Goal: Communication & Community: Answer question/provide support

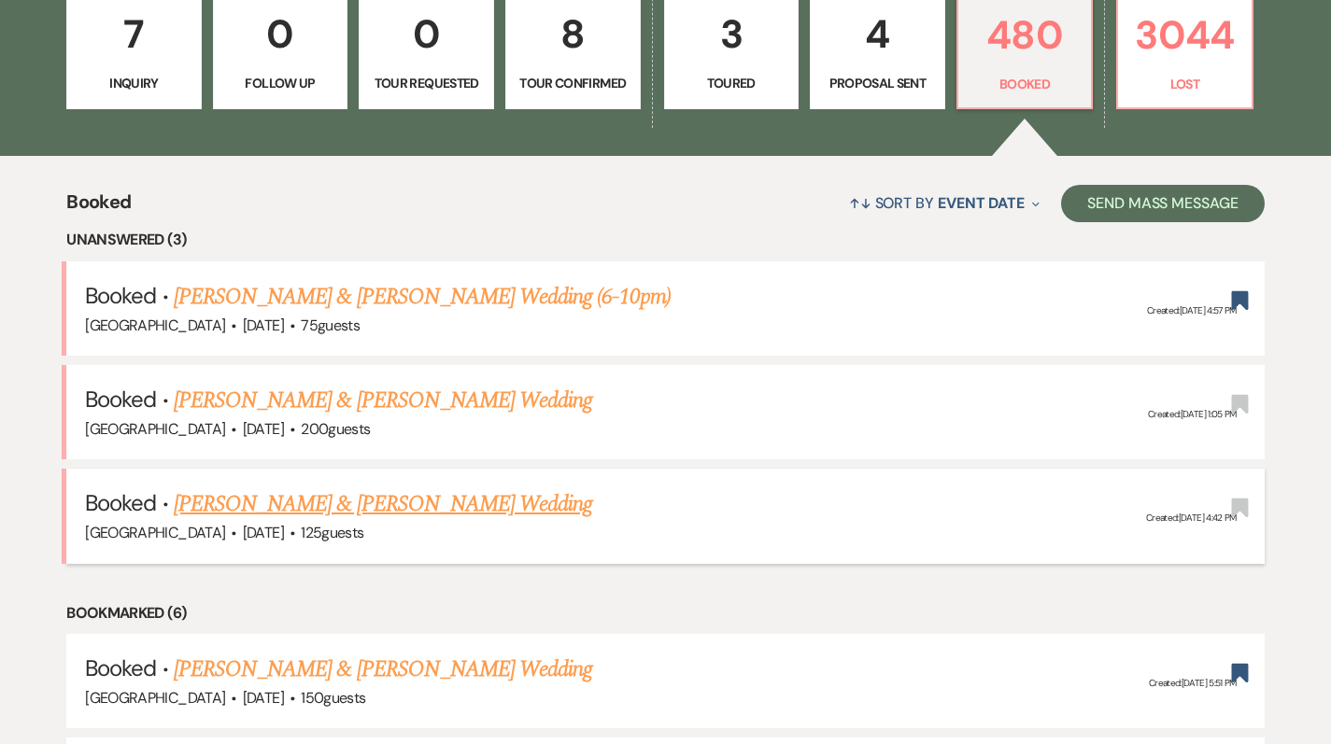
click at [370, 506] on link "[PERSON_NAME] & [PERSON_NAME] Wedding" at bounding box center [383, 505] width 418 height 34
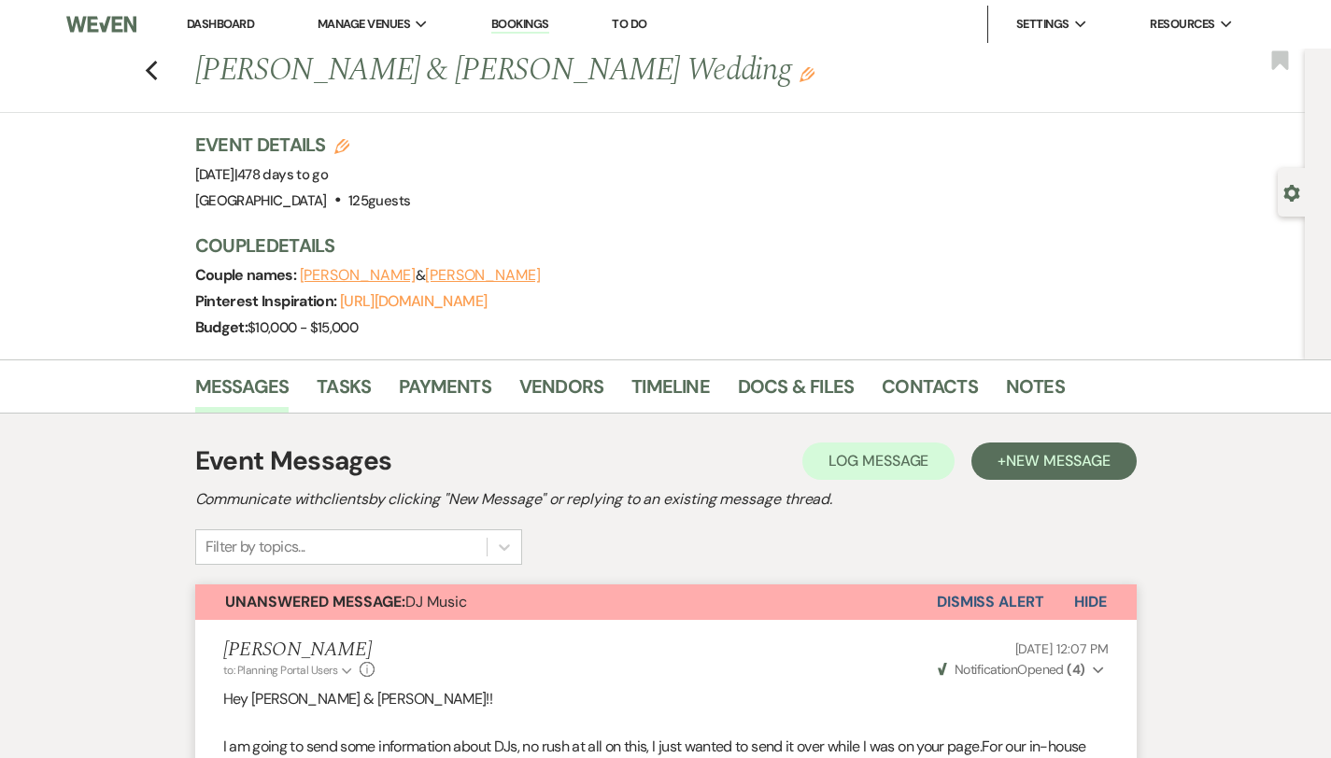
click at [204, 22] on link "Dashboard" at bounding box center [220, 24] width 67 height 16
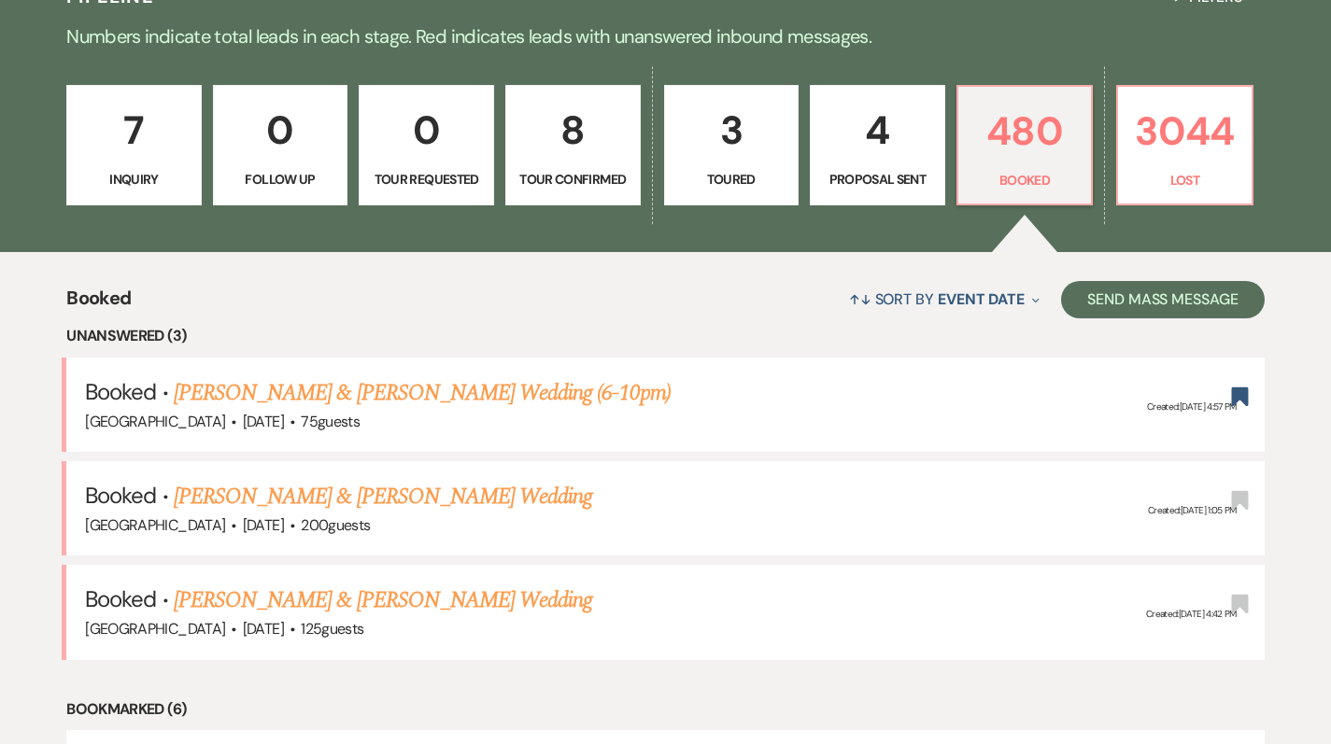
scroll to position [477, 0]
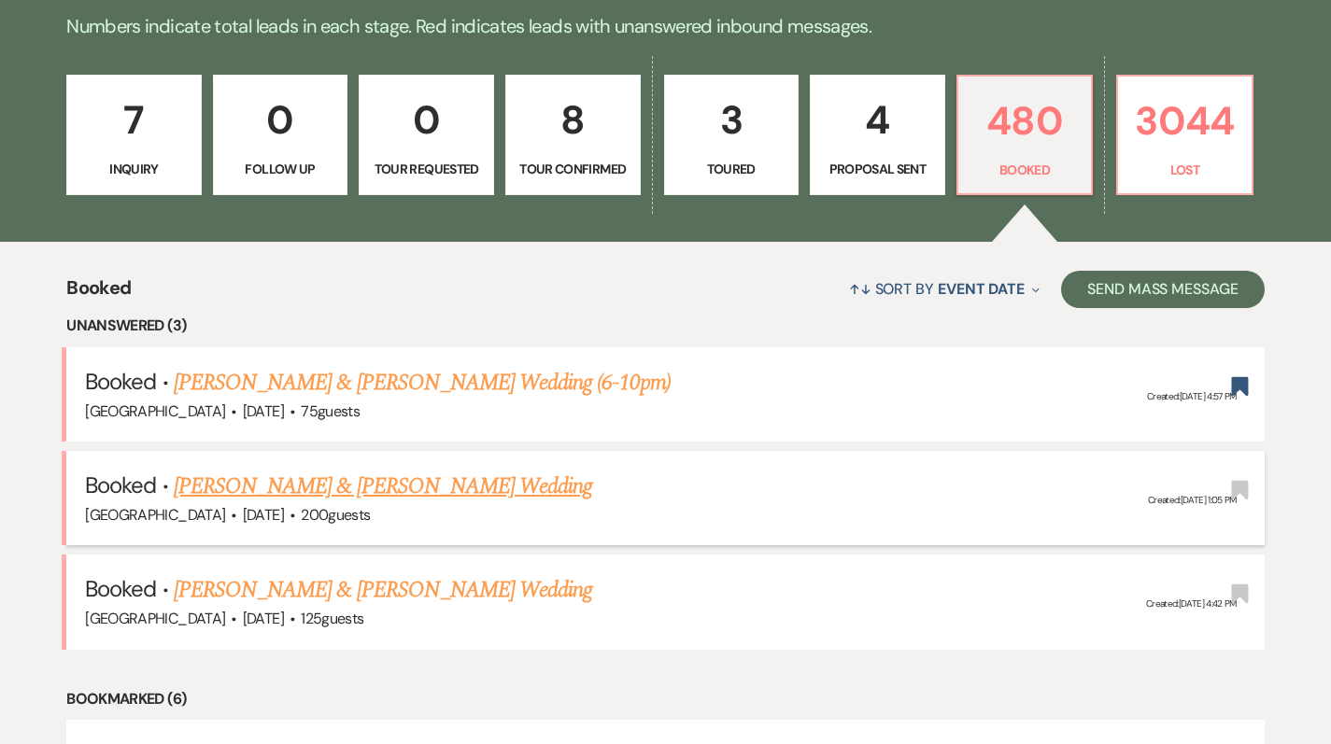
click at [440, 490] on link "[PERSON_NAME] & [PERSON_NAME] Wedding" at bounding box center [383, 487] width 418 height 34
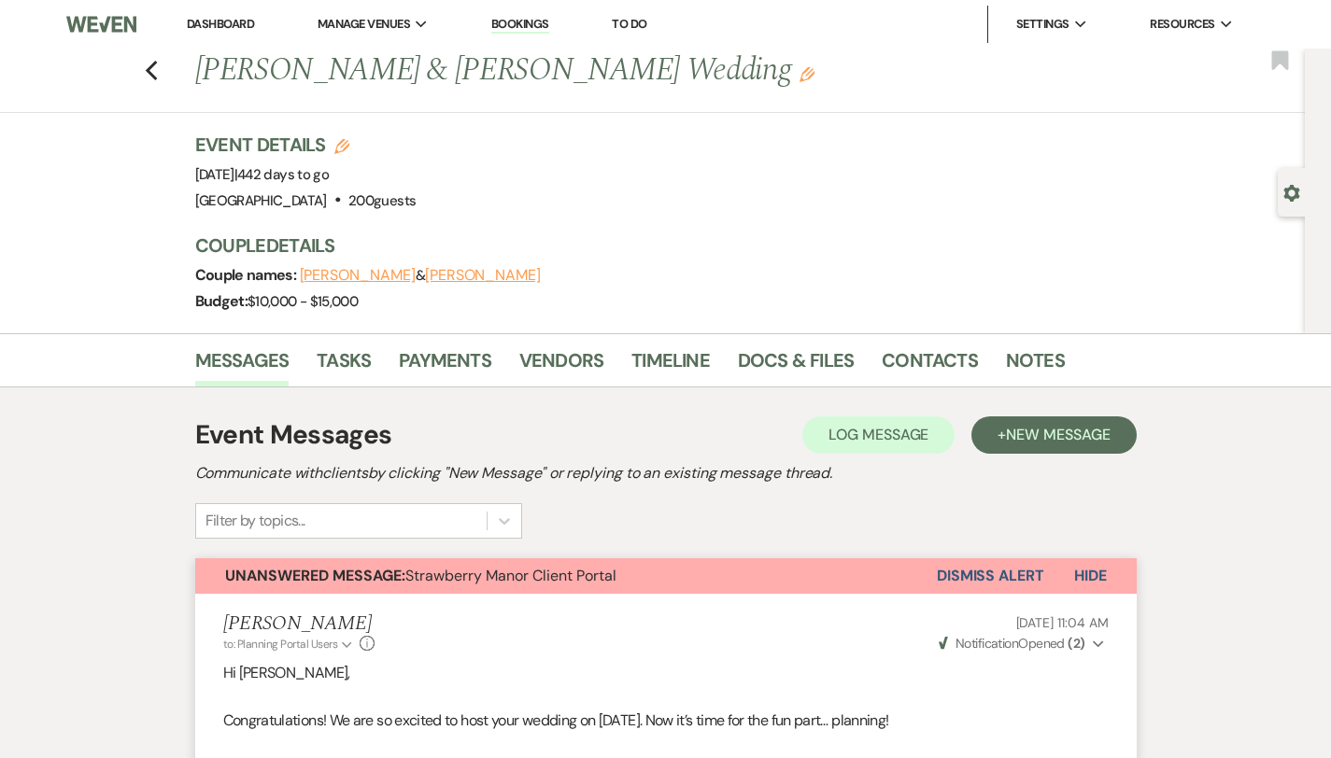
click at [221, 24] on link "Dashboard" at bounding box center [220, 24] width 67 height 16
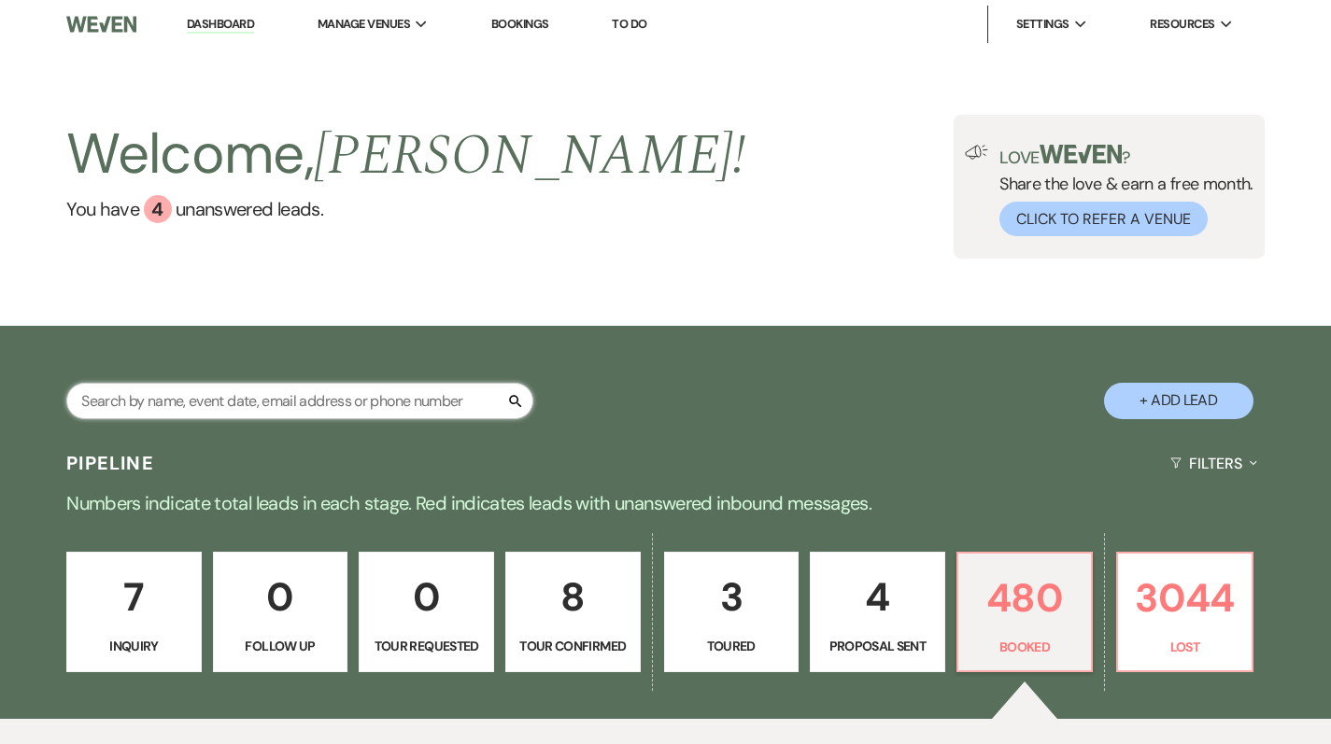
click at [319, 410] on input "text" at bounding box center [299, 401] width 467 height 36
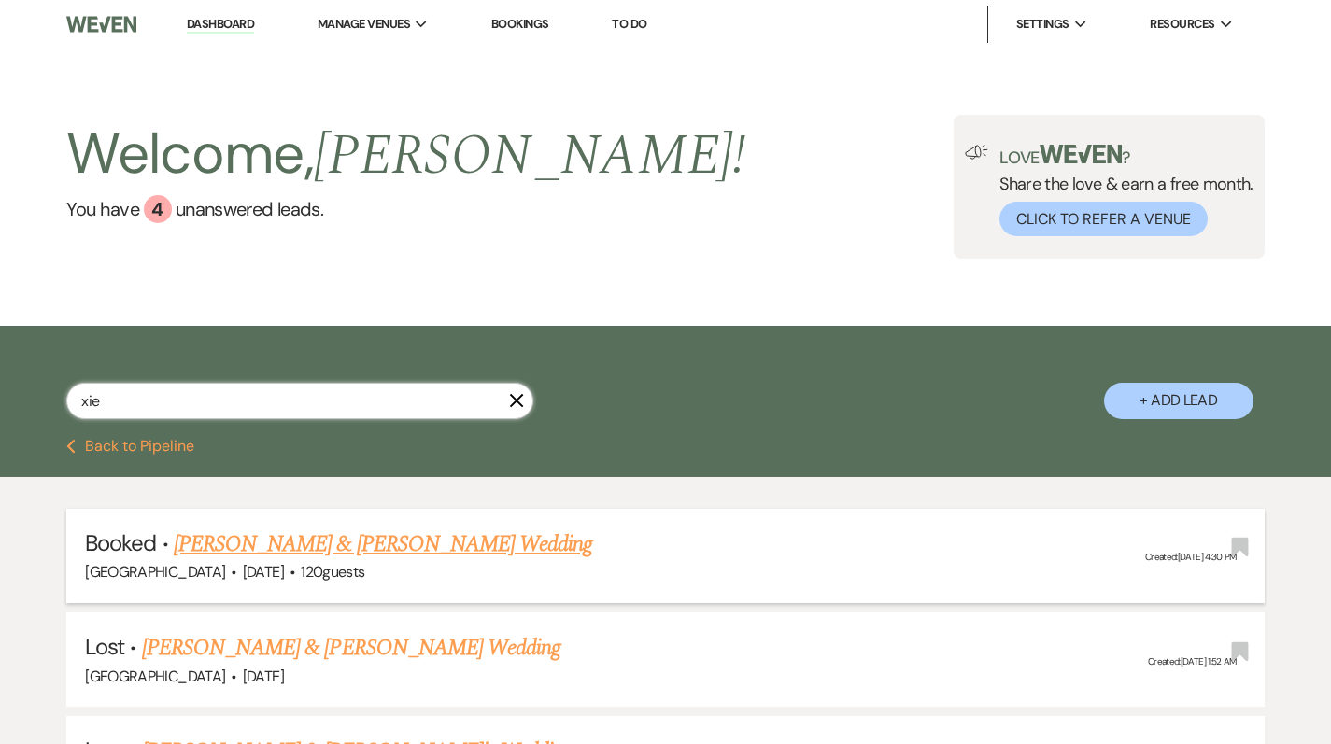
type input "xie"
click at [285, 543] on link "[PERSON_NAME] & [PERSON_NAME] Wedding" at bounding box center [383, 545] width 418 height 34
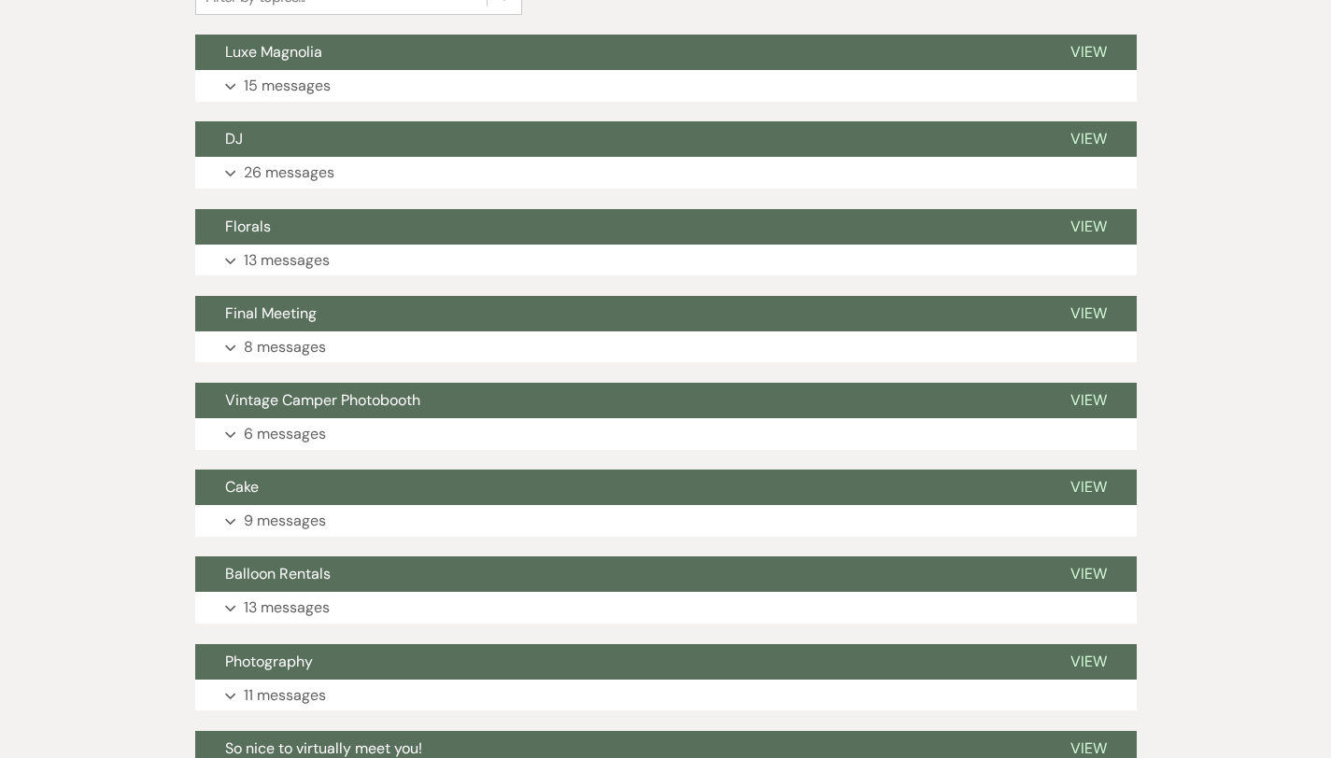
scroll to position [631, 0]
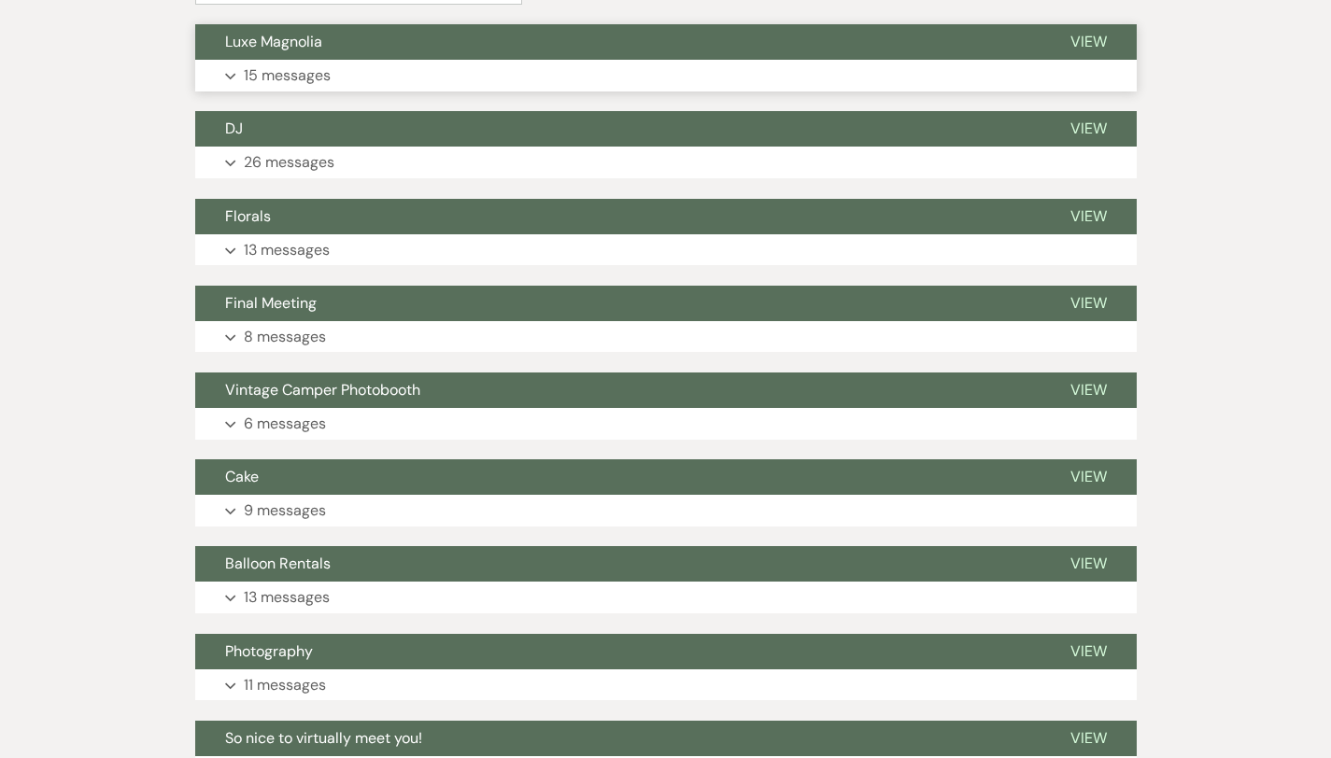
click at [244, 73] on p "15 messages" at bounding box center [287, 76] width 87 height 24
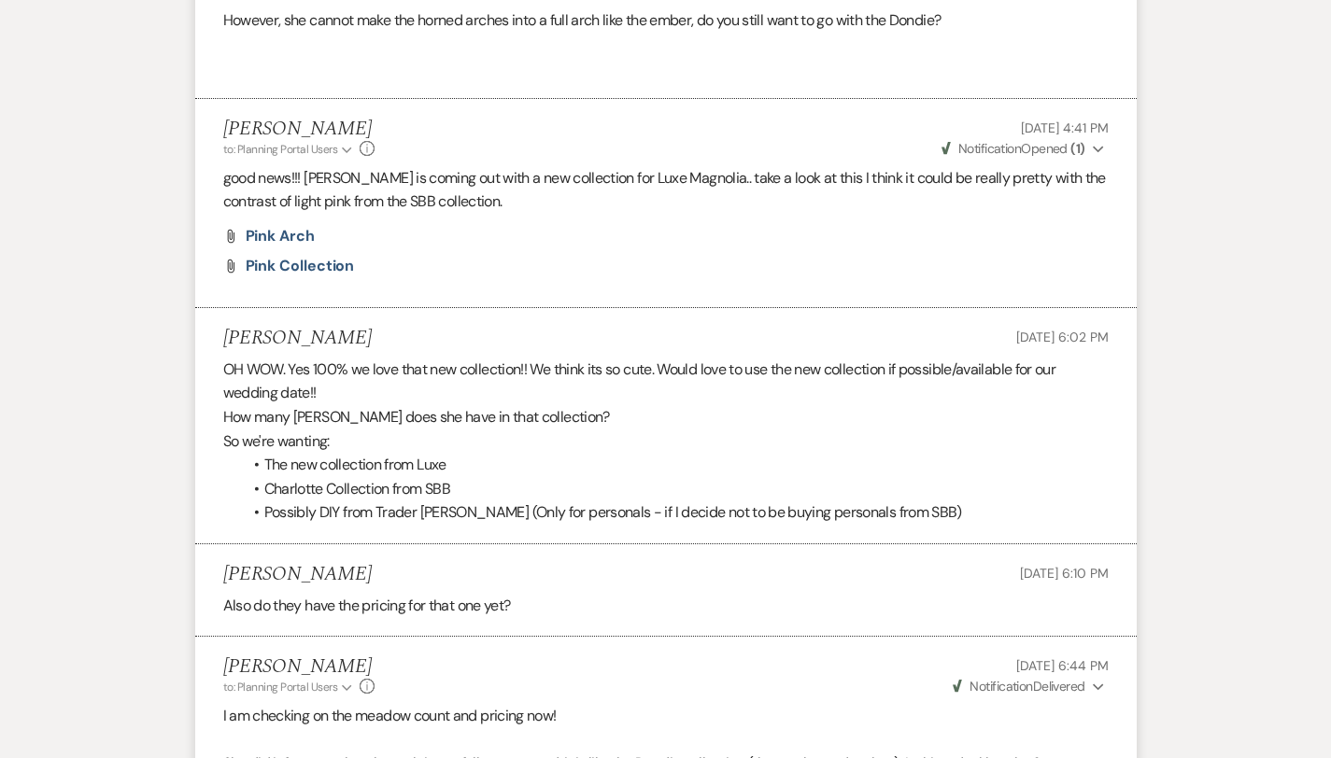
scroll to position [2635, 0]
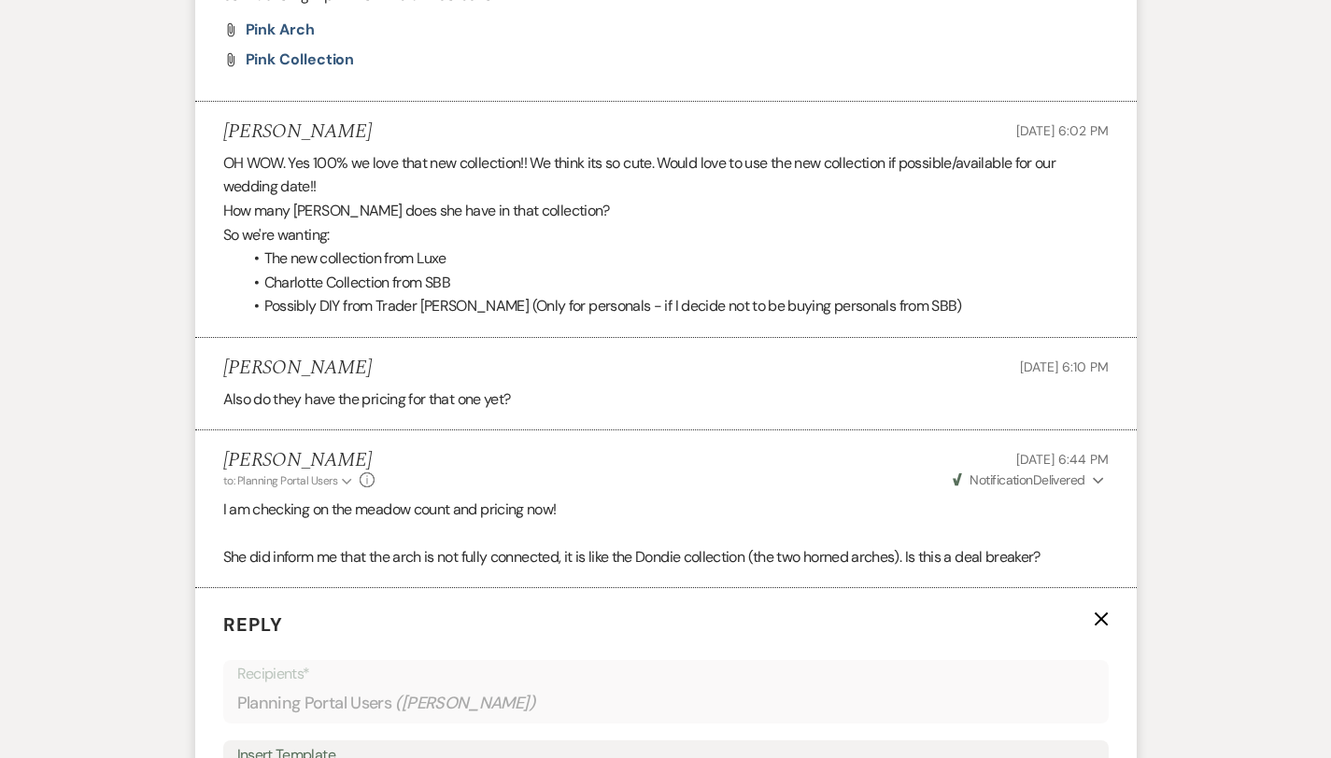
scroll to position [3108, 0]
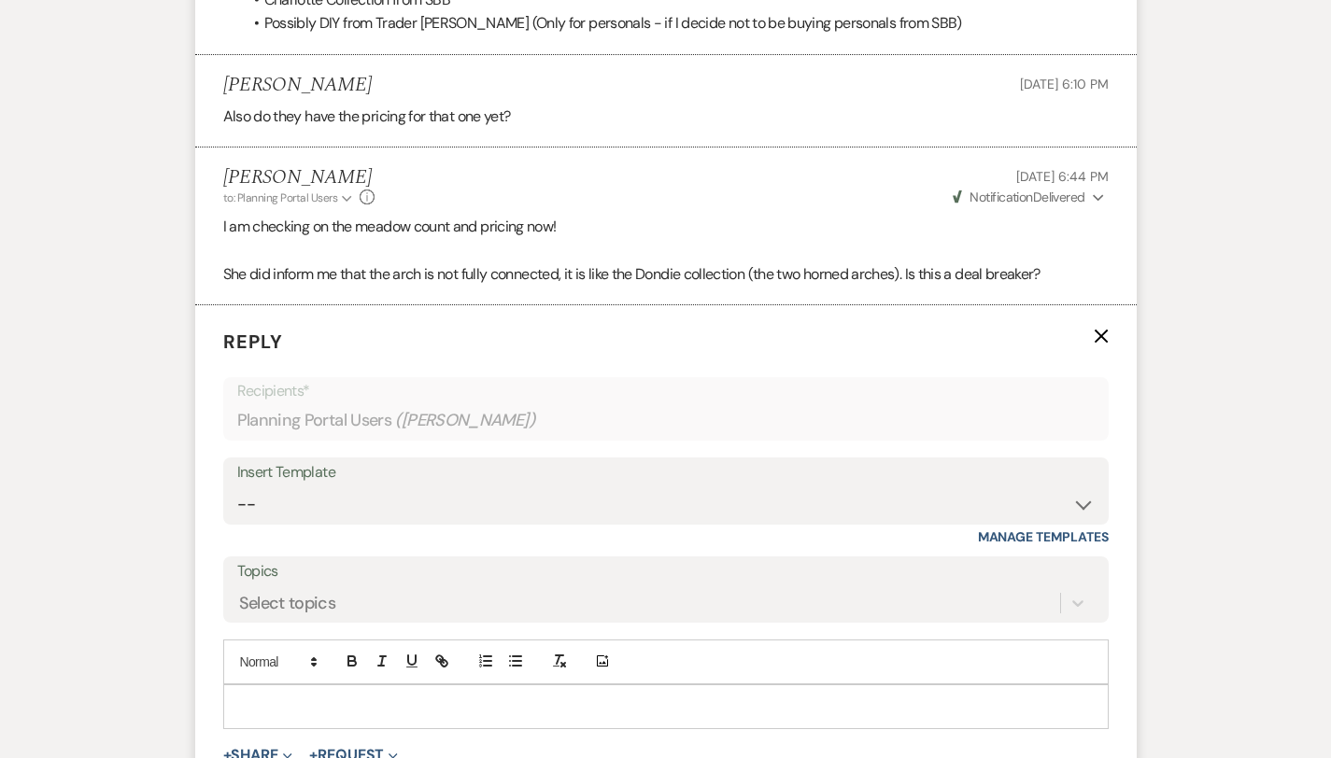
click at [248, 697] on p at bounding box center [666, 707] width 856 height 21
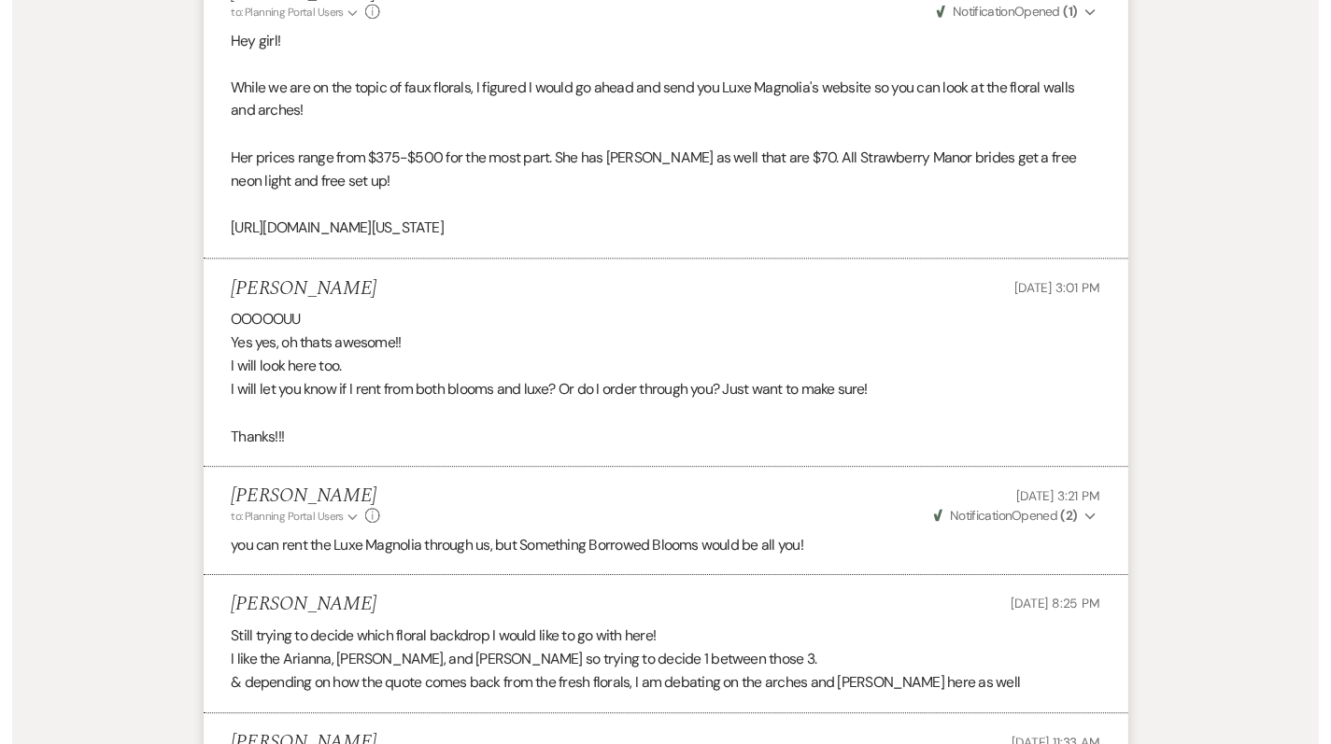
scroll to position [0, 0]
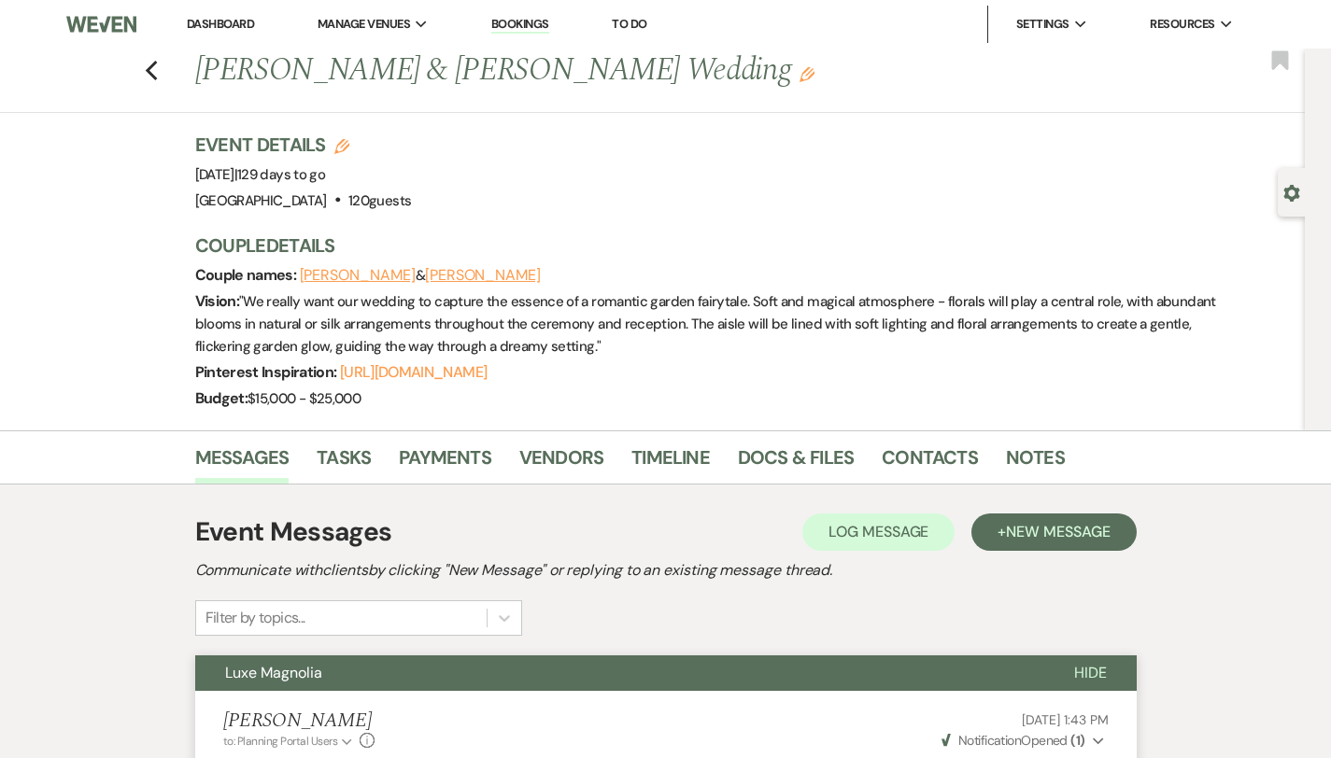
click at [210, 23] on link "Dashboard" at bounding box center [220, 24] width 67 height 16
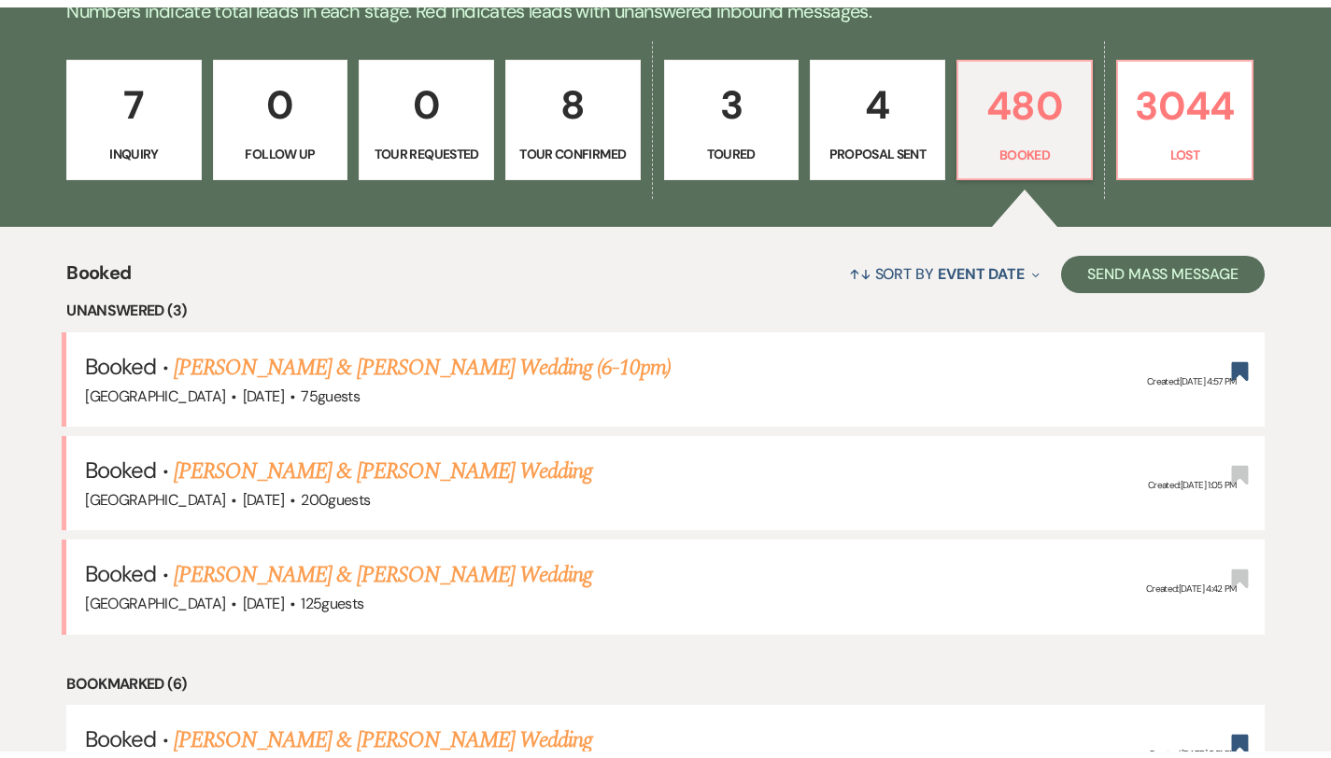
scroll to position [502, 0]
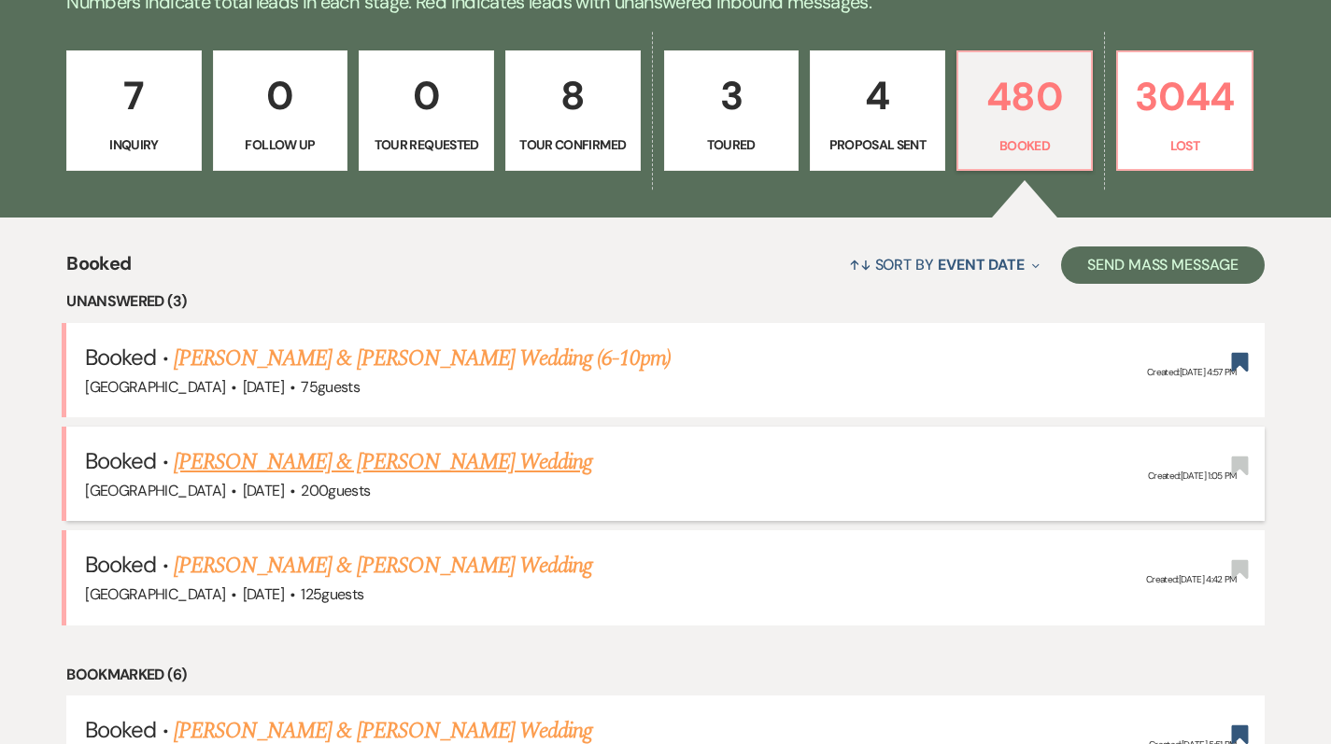
click at [415, 460] on link "[PERSON_NAME] & [PERSON_NAME] Wedding" at bounding box center [383, 463] width 418 height 34
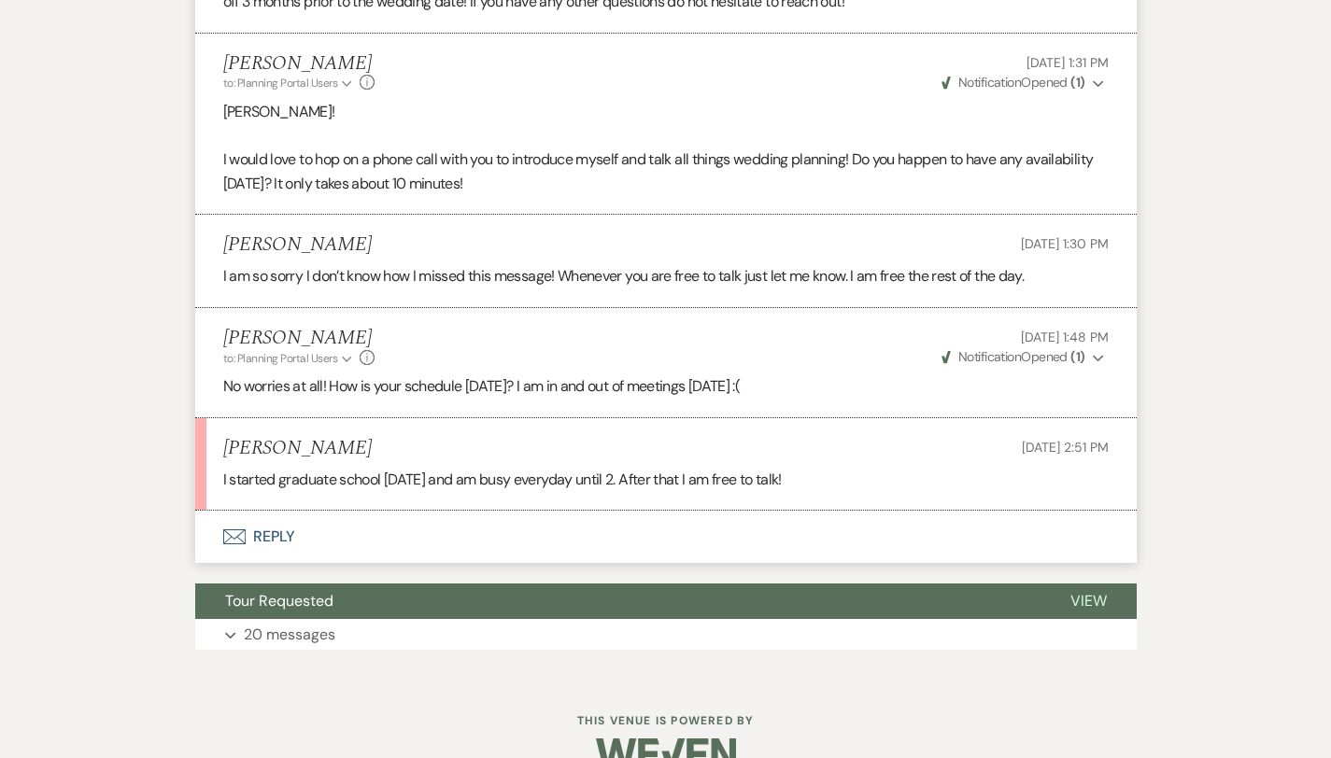
scroll to position [1572, 0]
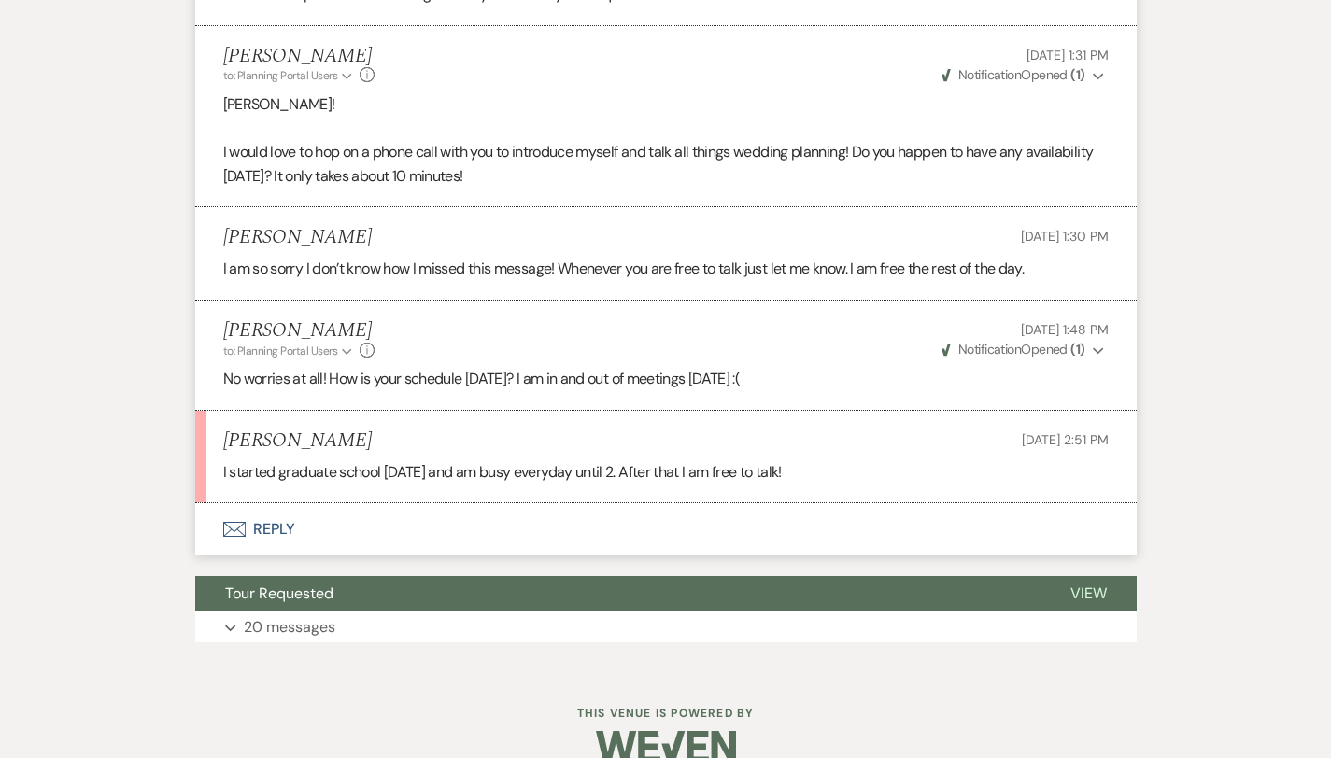
click at [234, 511] on button "Envelope Reply" at bounding box center [666, 529] width 942 height 52
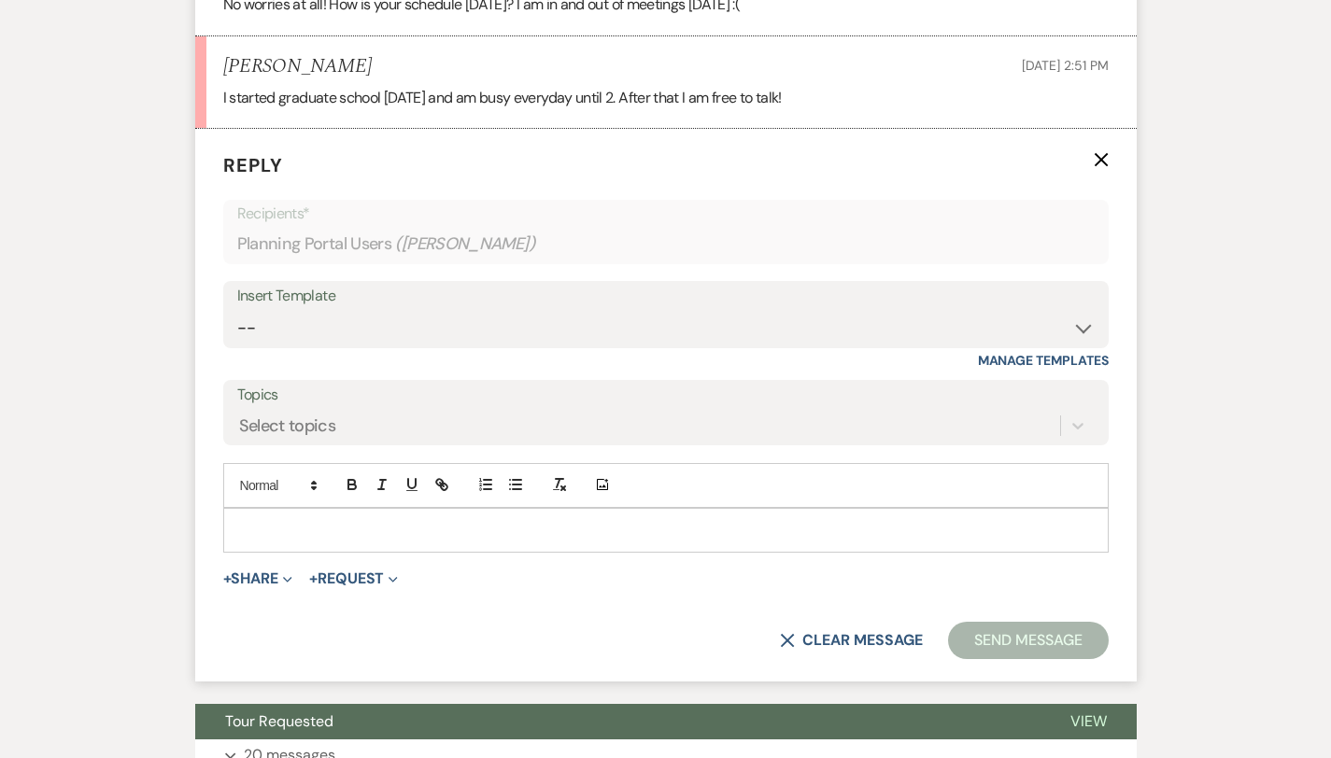
scroll to position [1948, 0]
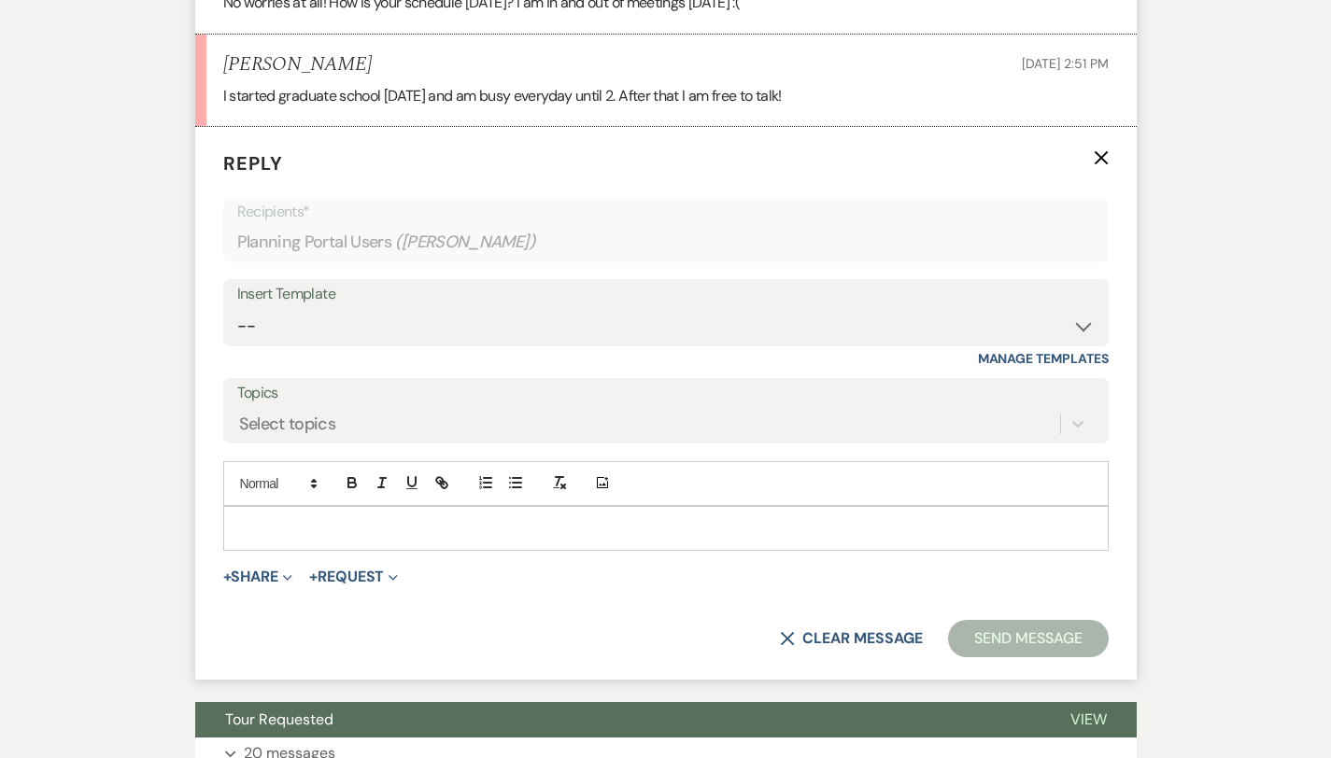
click at [290, 518] on p at bounding box center [666, 528] width 856 height 21
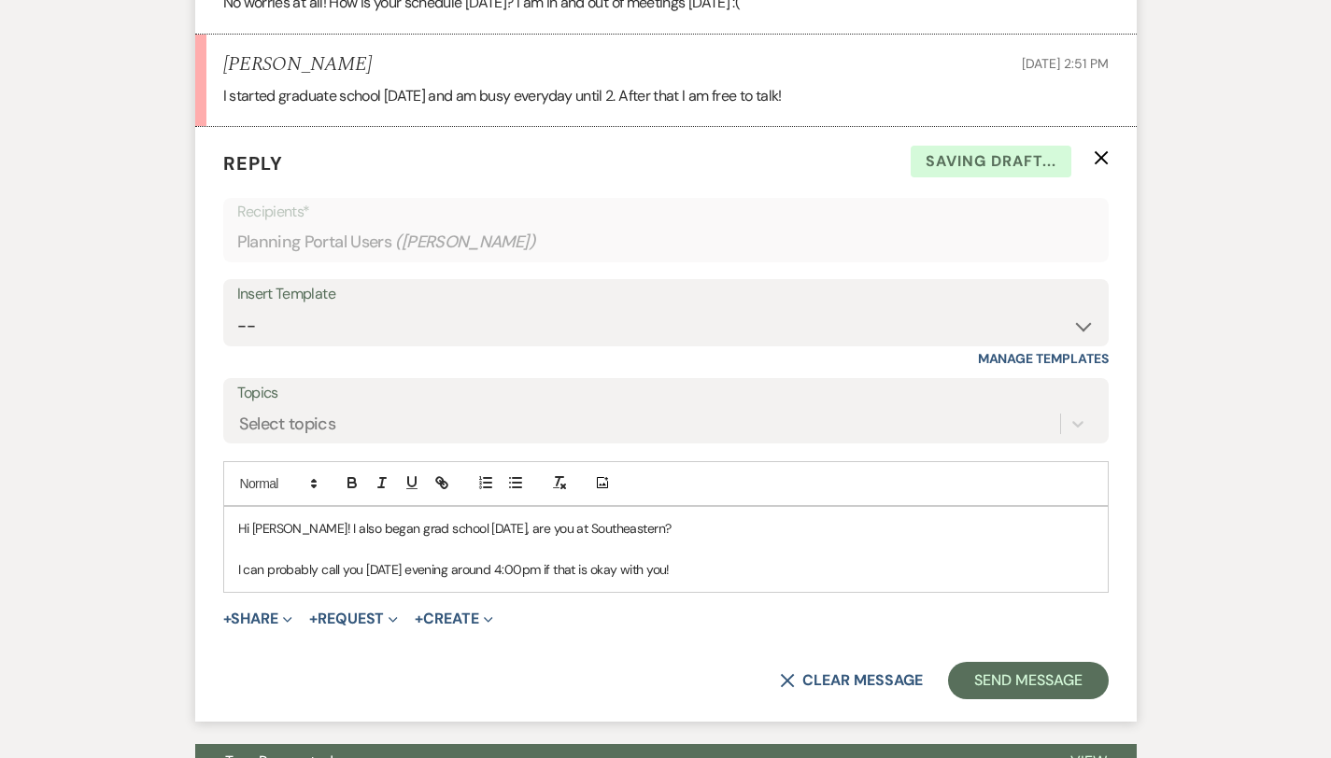
click at [238, 559] on p "I can probably call you [DATE] evening around 4:00pm if that is okay with you!" at bounding box center [666, 569] width 856 height 21
click at [1044, 662] on button "Send Message" at bounding box center [1028, 680] width 160 height 37
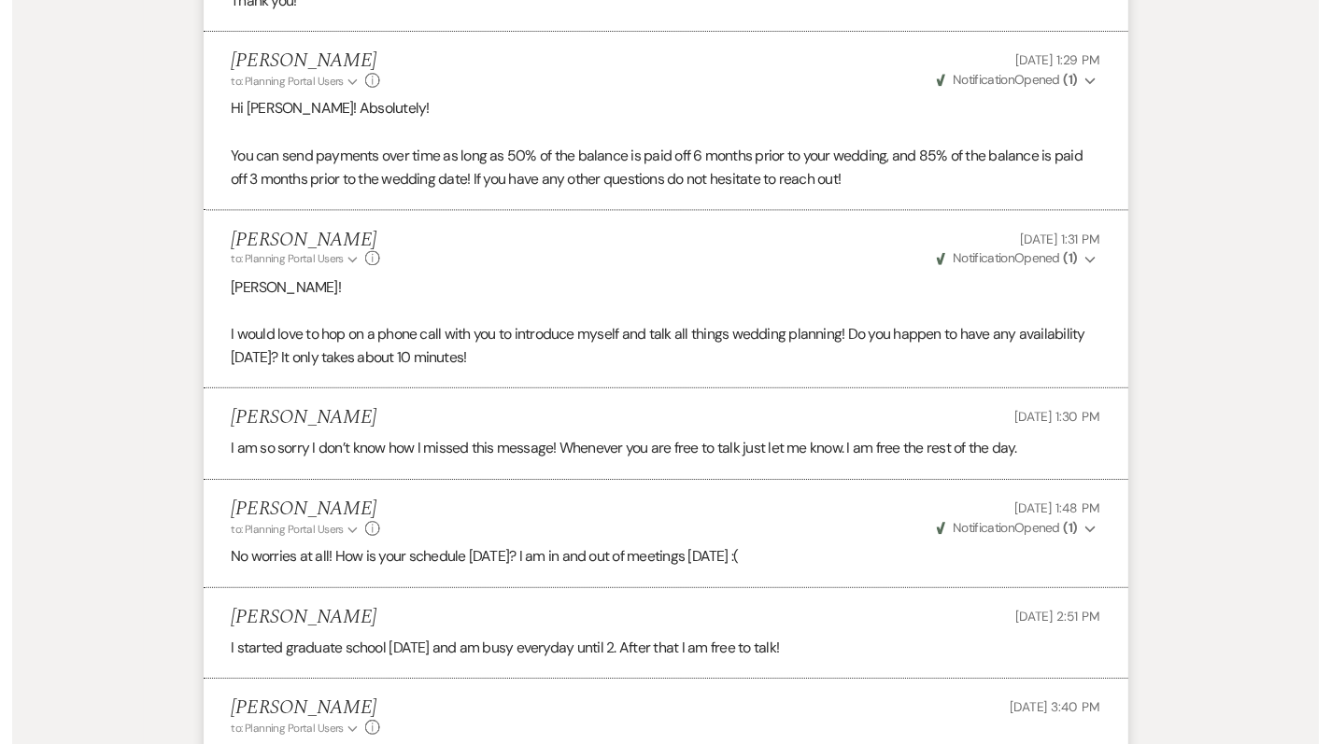
scroll to position [0, 0]
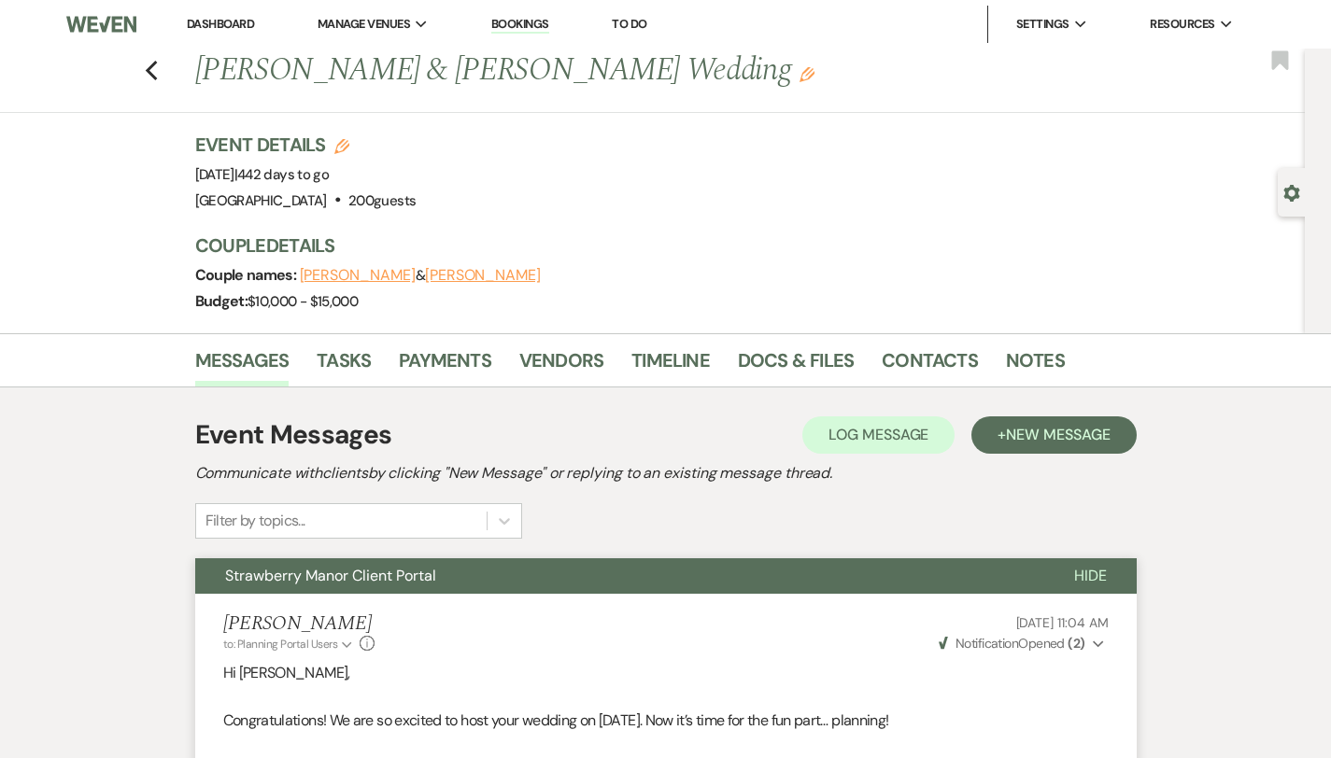
click at [214, 28] on link "Dashboard" at bounding box center [220, 24] width 67 height 16
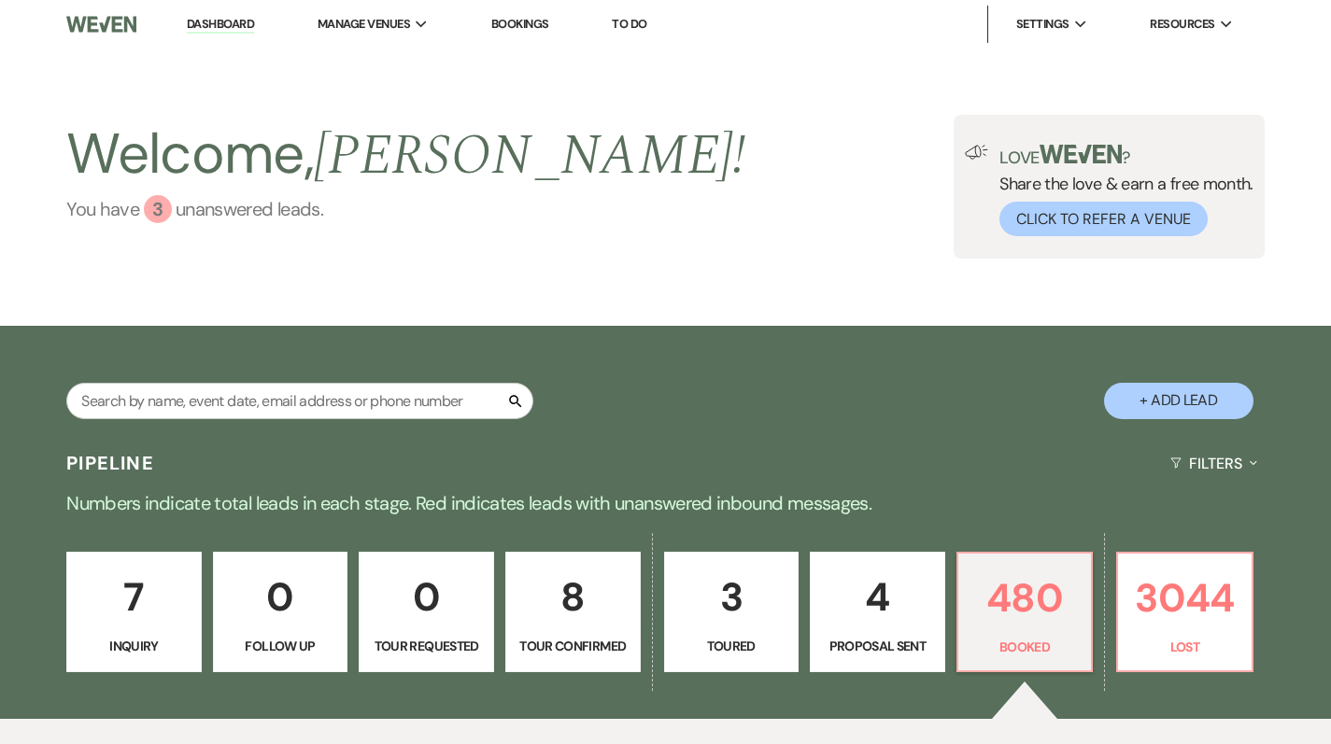
click at [92, 219] on link "You have 3 unanswered lead s ." at bounding box center [405, 209] width 679 height 28
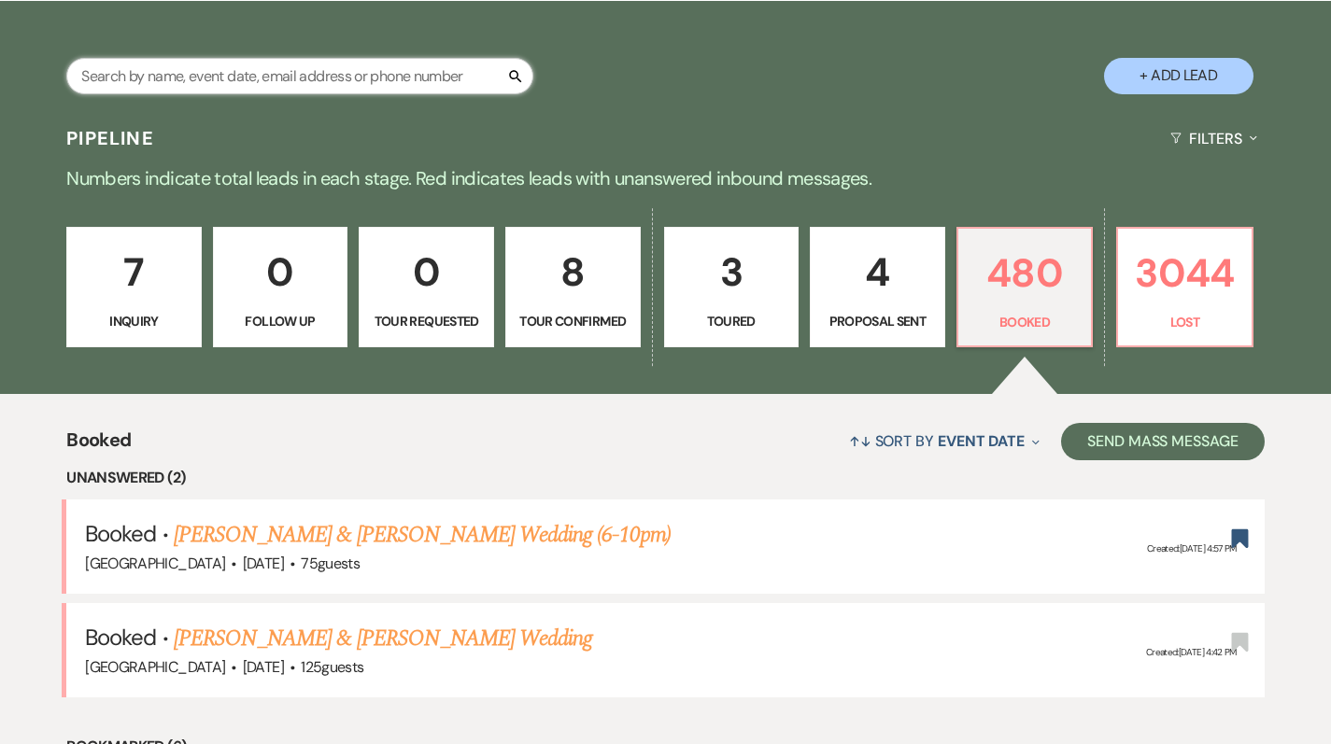
click at [142, 72] on input "text" at bounding box center [299, 76] width 467 height 36
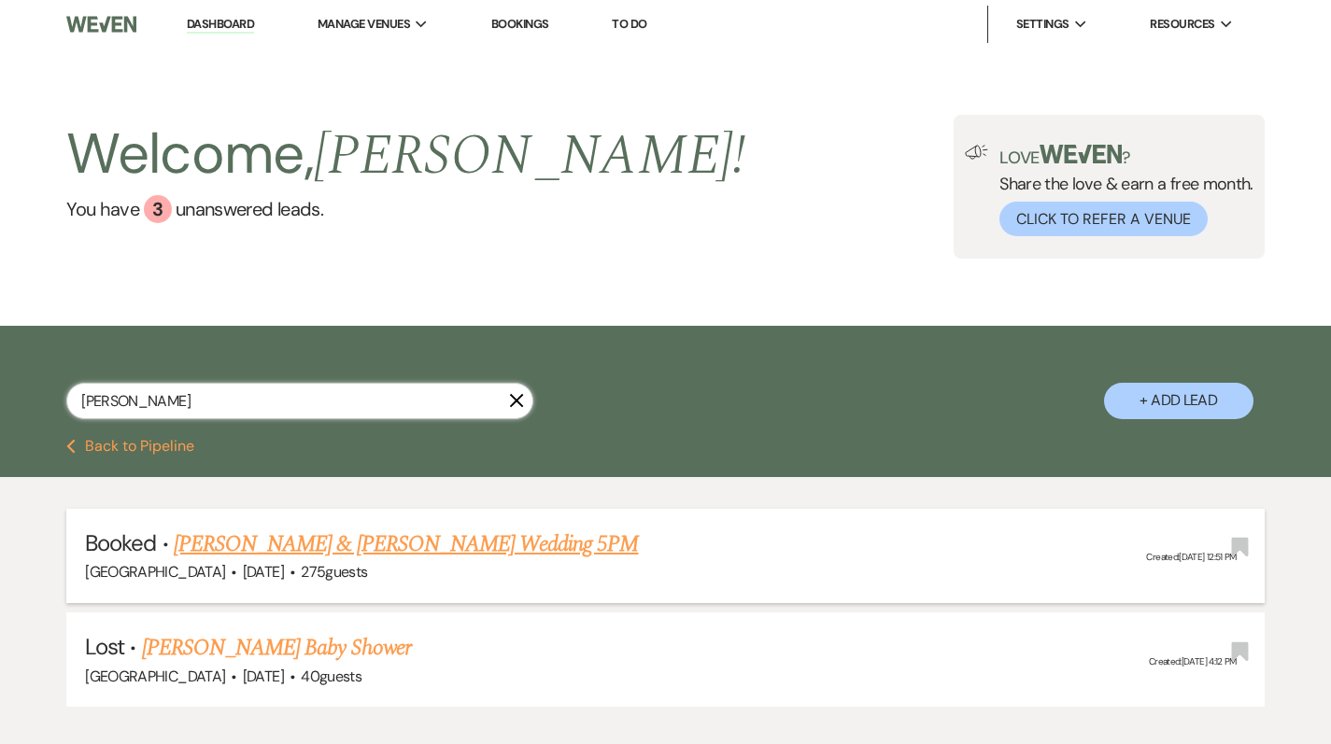
type input "[PERSON_NAME]"
click at [307, 534] on link "[PERSON_NAME] & [PERSON_NAME] Wedding 5PM" at bounding box center [406, 545] width 465 height 34
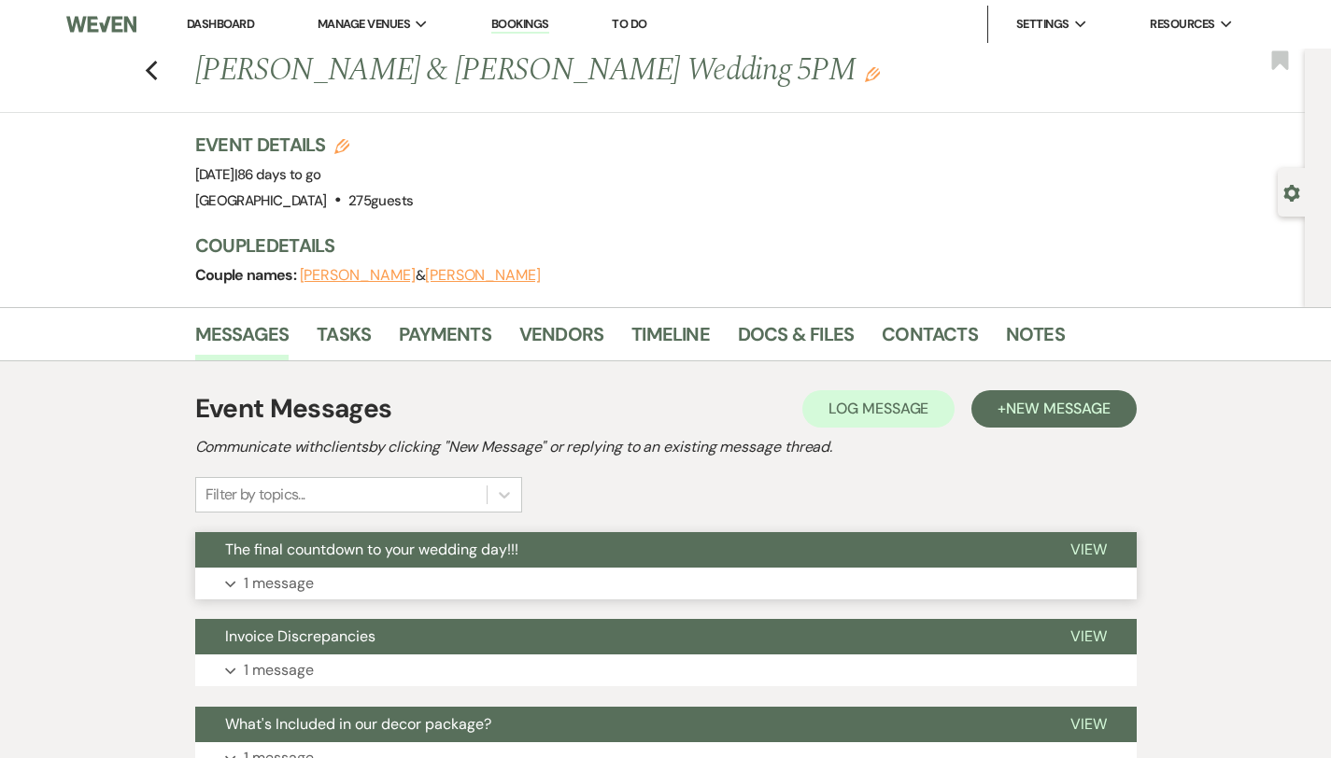
click at [293, 592] on button "Expand 1 message" at bounding box center [666, 584] width 942 height 32
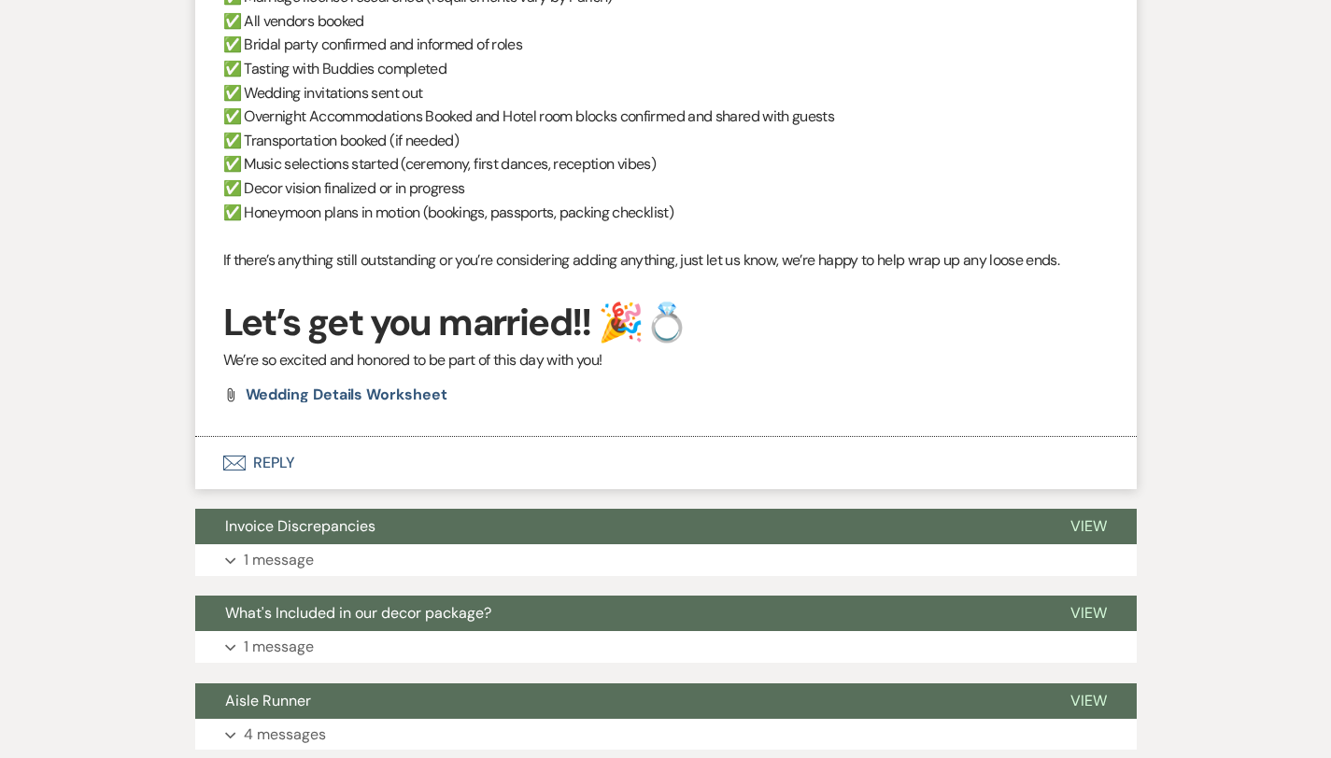
scroll to position [1394, 0]
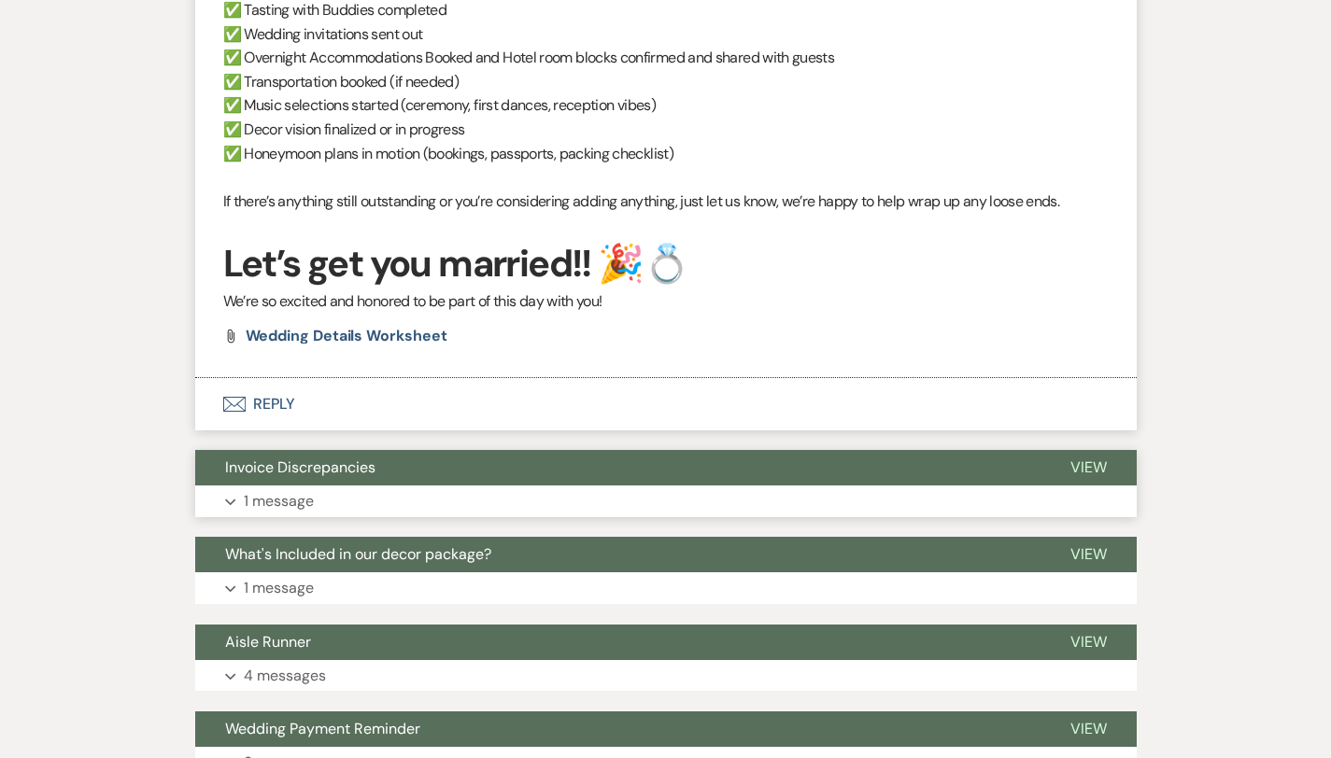
click at [285, 487] on button "Expand 1 message" at bounding box center [666, 502] width 942 height 32
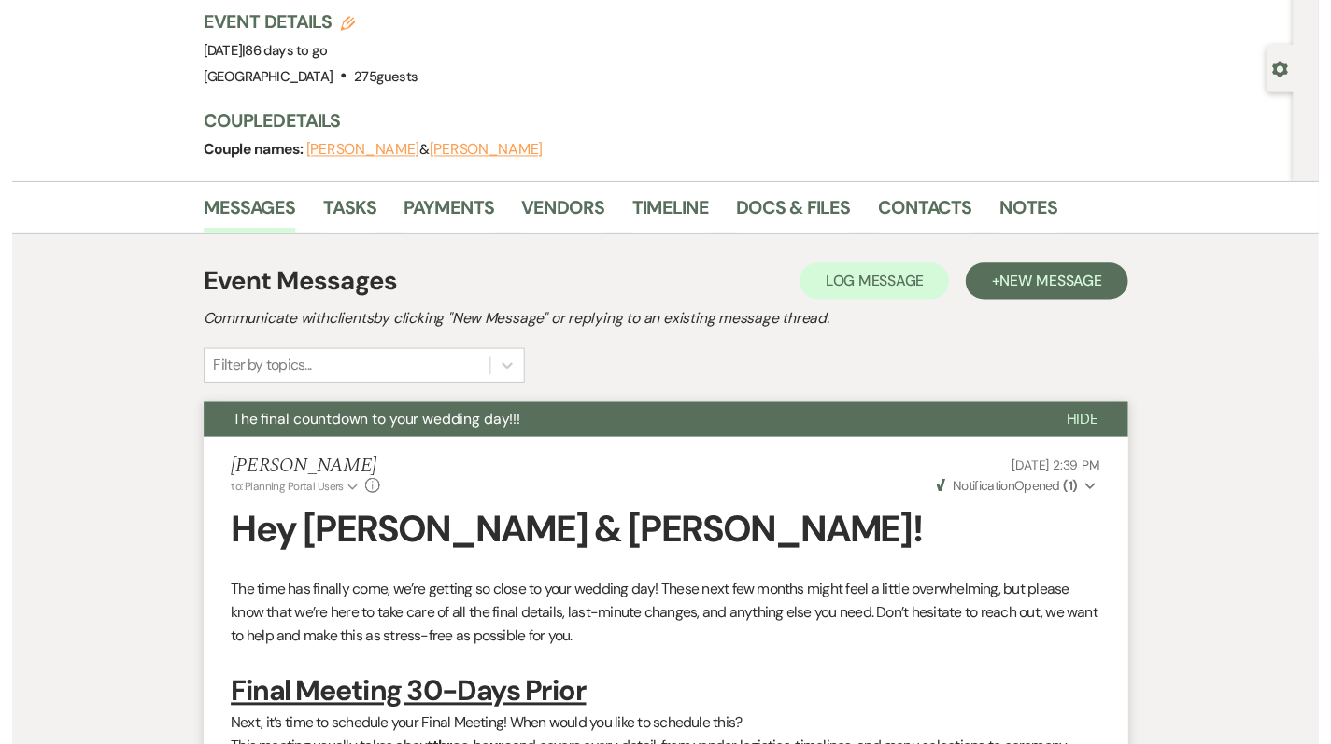
scroll to position [0, 0]
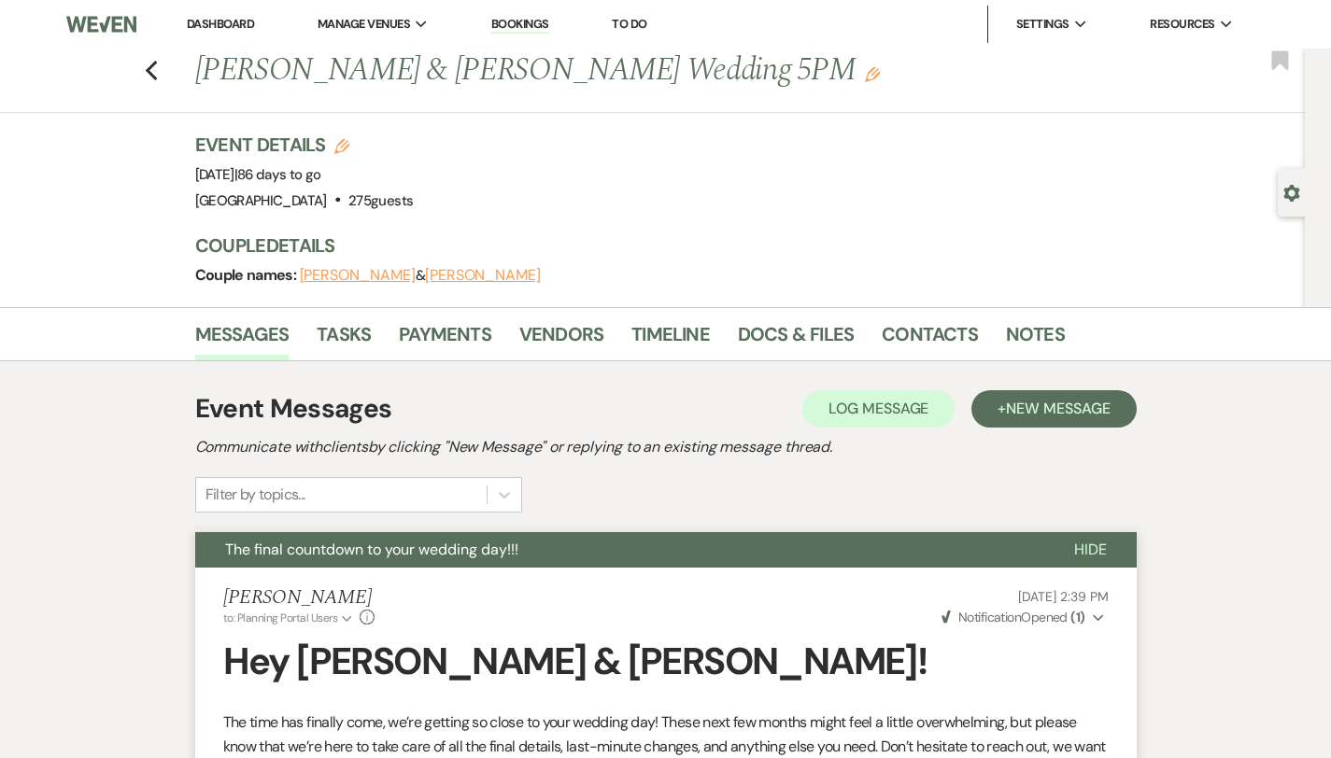
click at [231, 26] on link "Dashboard" at bounding box center [220, 24] width 67 height 16
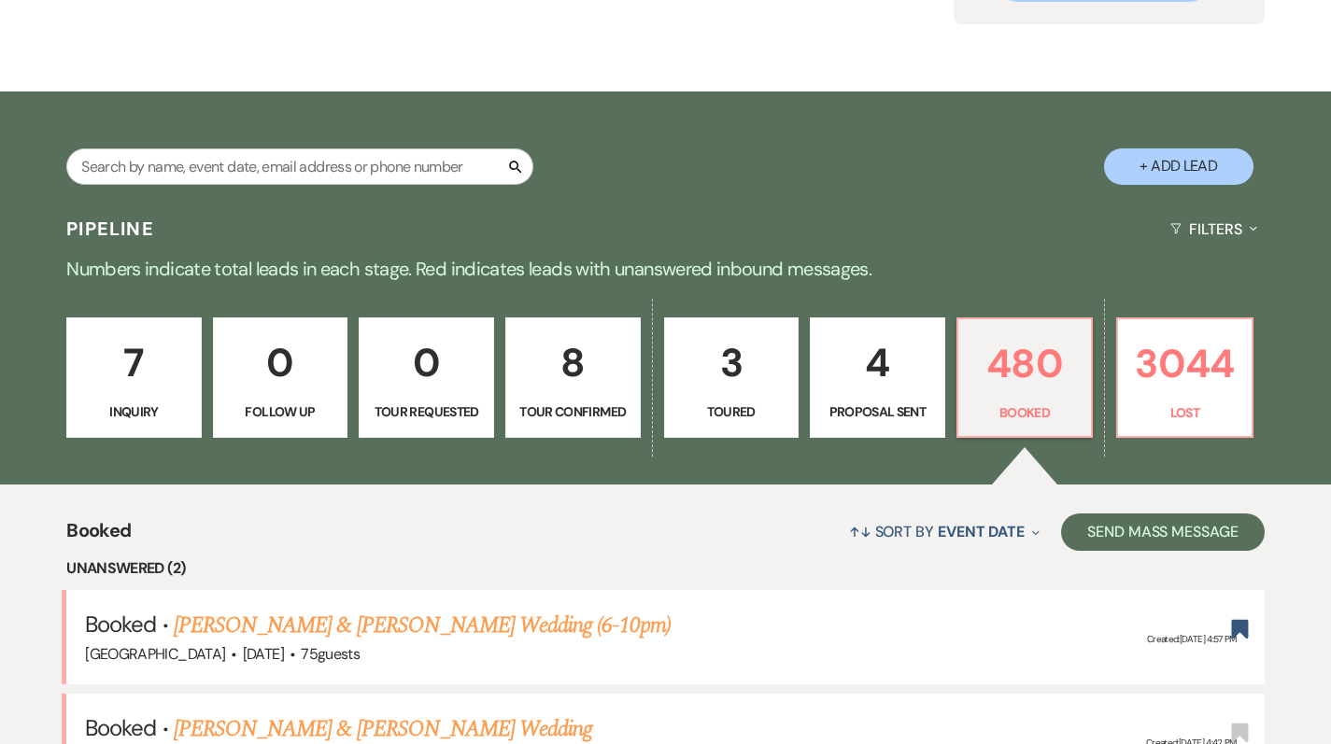
scroll to position [458, 0]
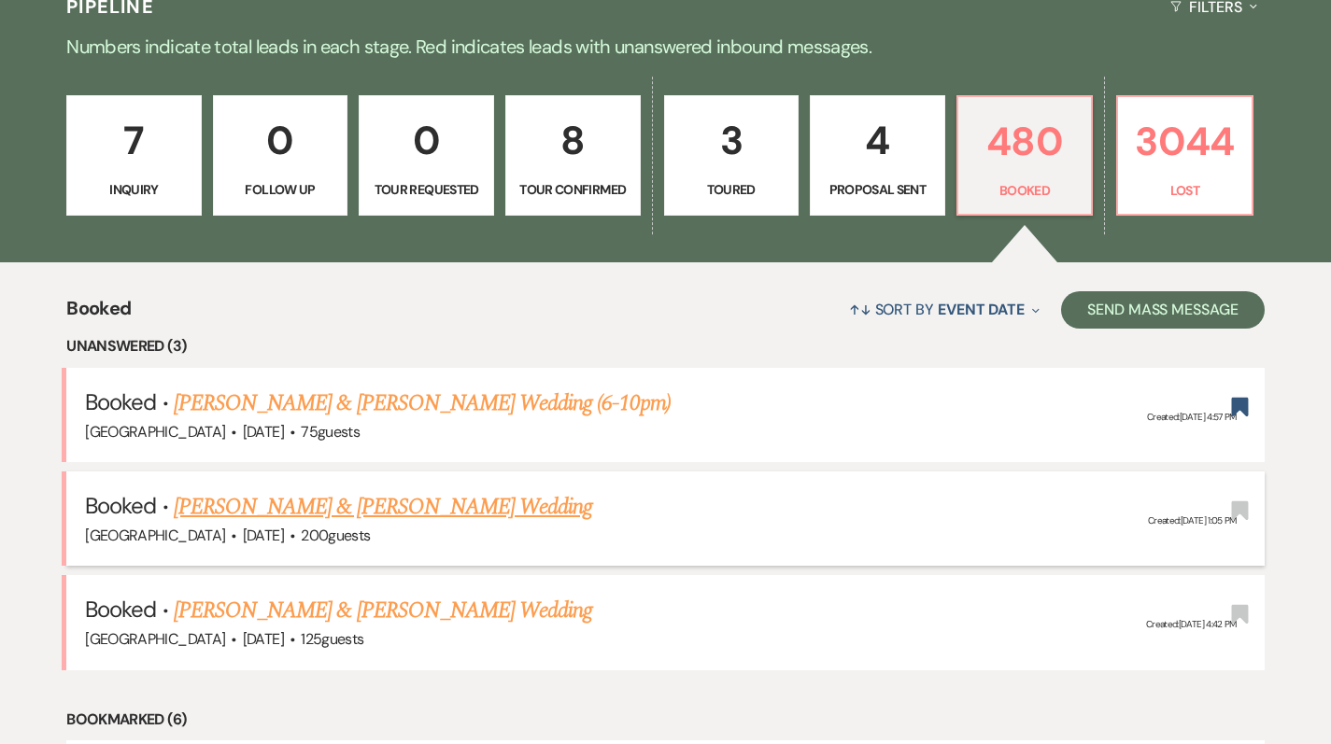
click at [405, 506] on link "[PERSON_NAME] & [PERSON_NAME] Wedding" at bounding box center [383, 507] width 418 height 34
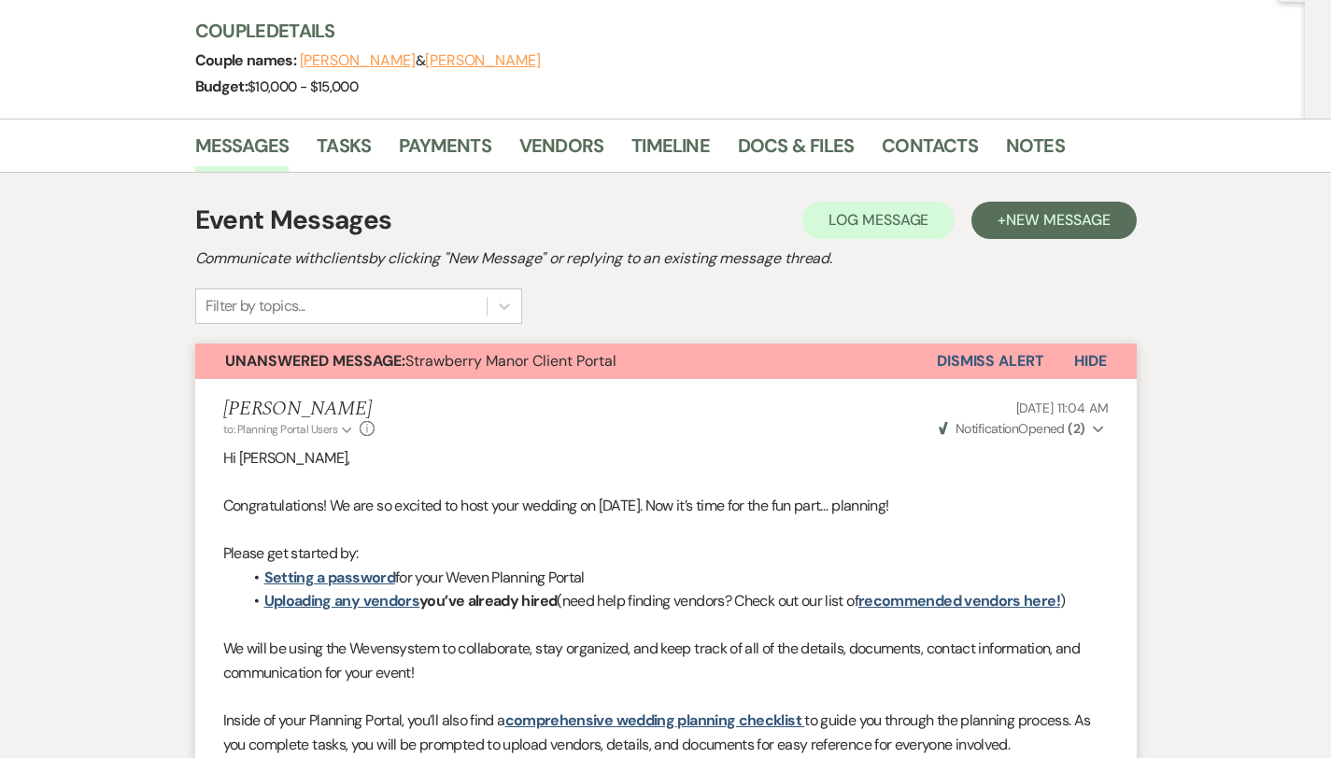
scroll to position [192, 0]
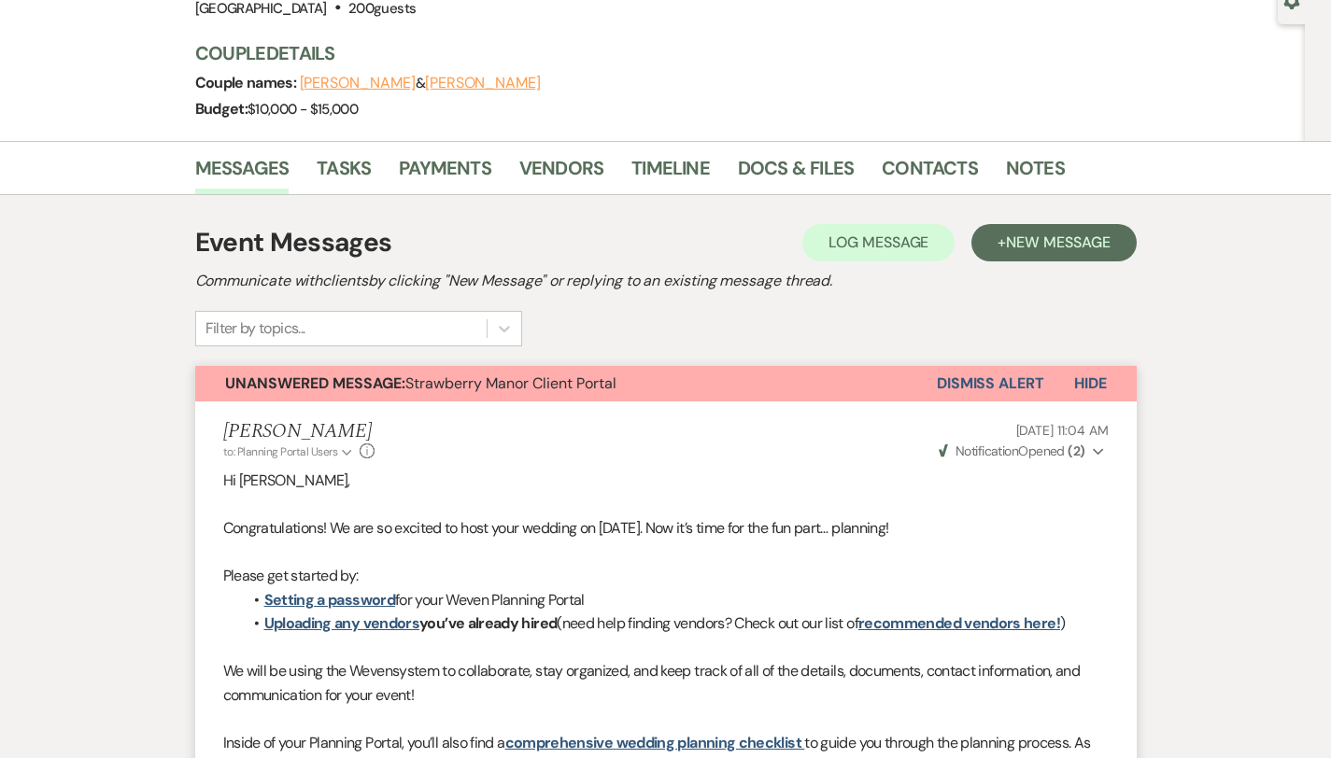
click at [1024, 388] on button "Dismiss Alert" at bounding box center [990, 383] width 107 height 35
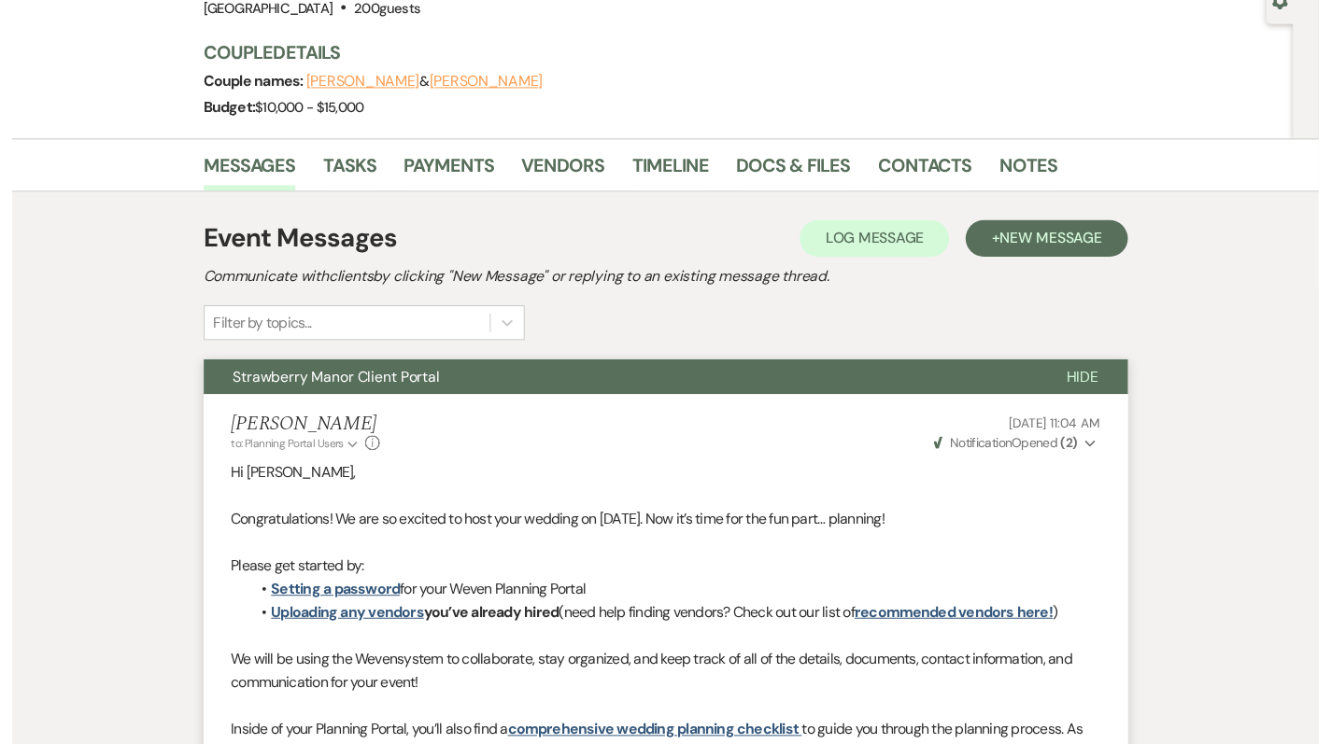
scroll to position [0, 0]
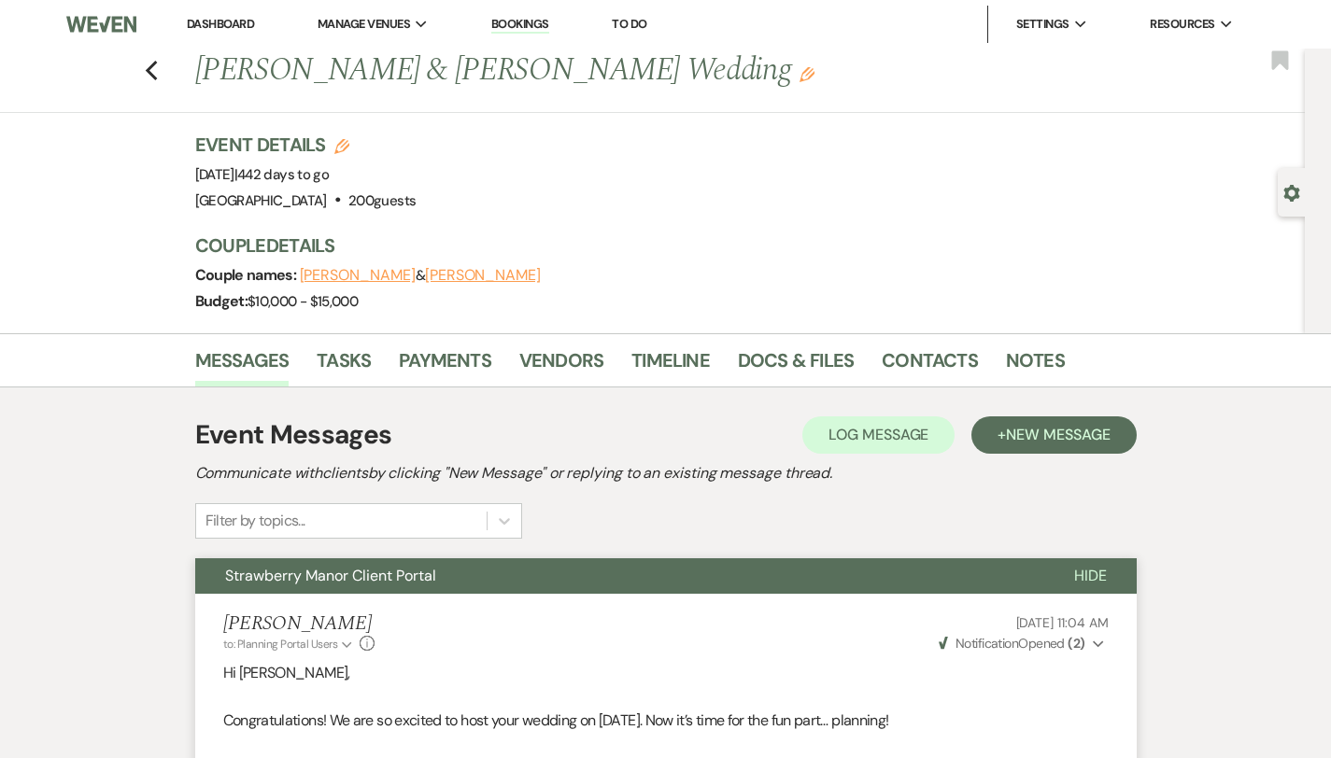
click at [240, 22] on link "Dashboard" at bounding box center [220, 24] width 67 height 16
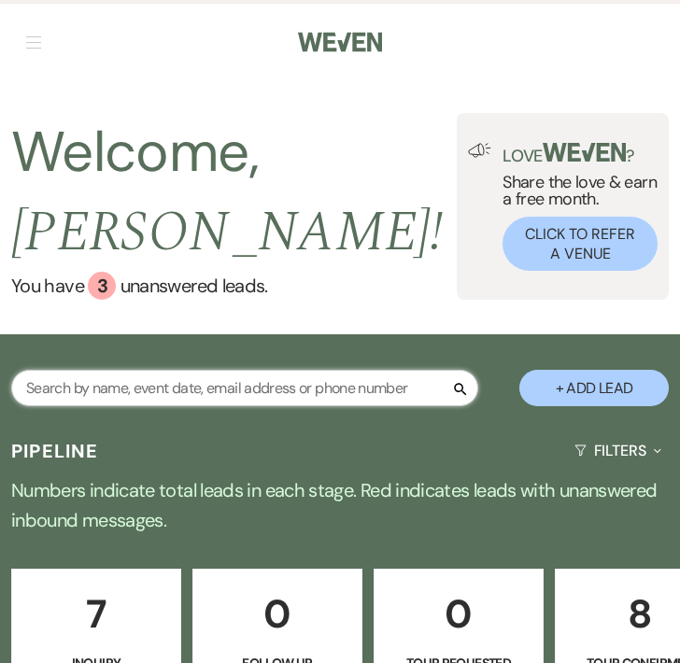
click at [92, 392] on input "text" at bounding box center [244, 388] width 467 height 36
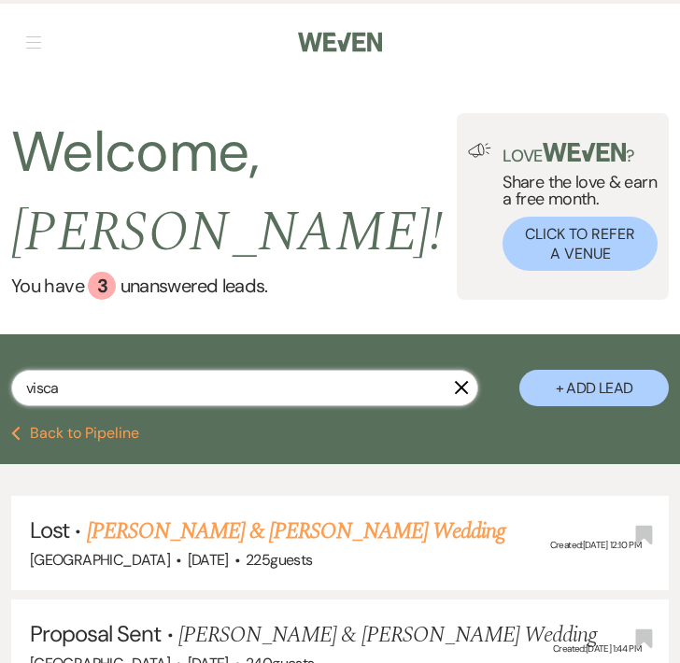
scroll to position [124, 0]
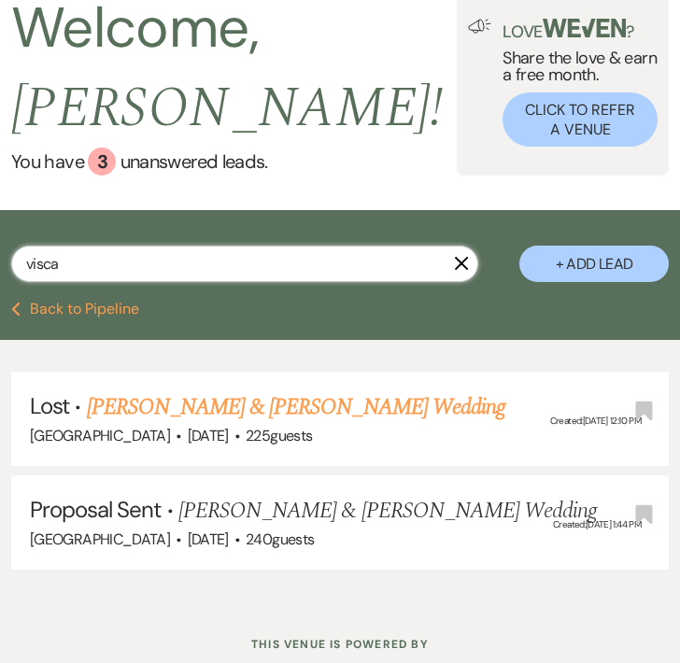
type input "visca"
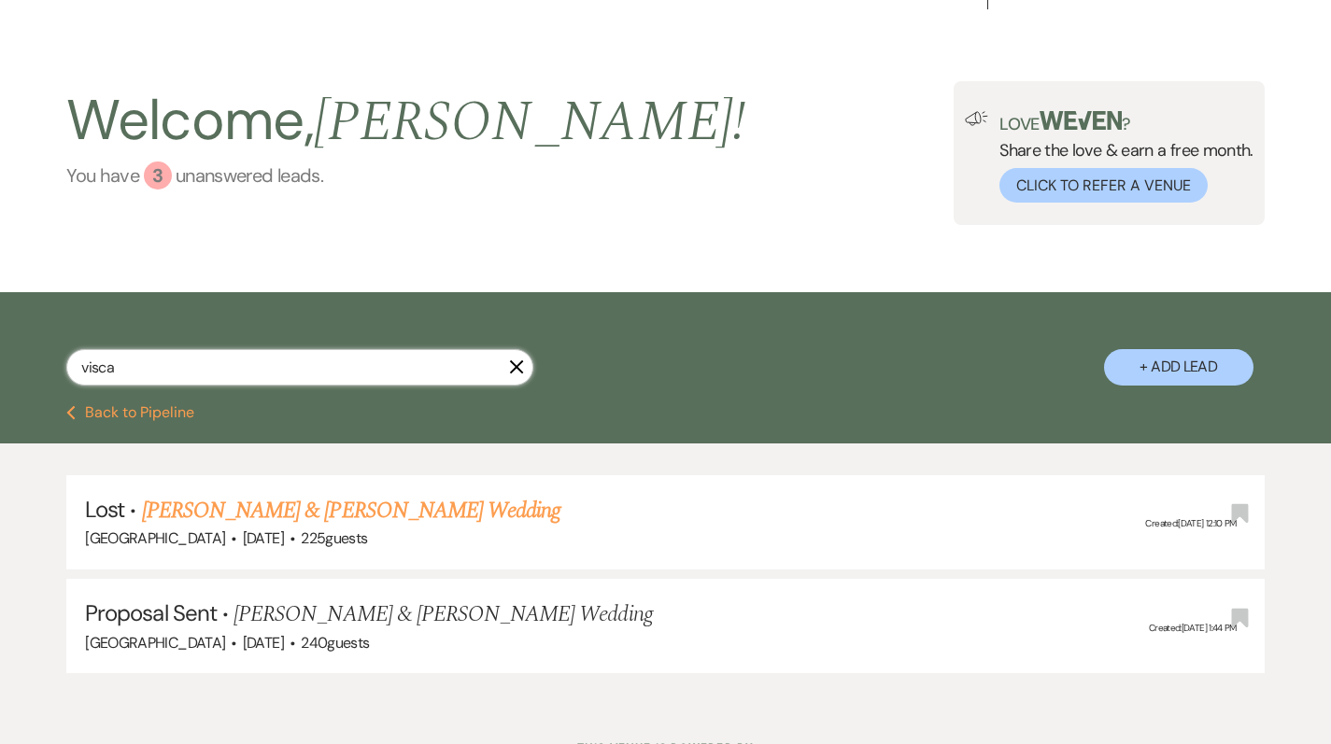
scroll to position [0, 0]
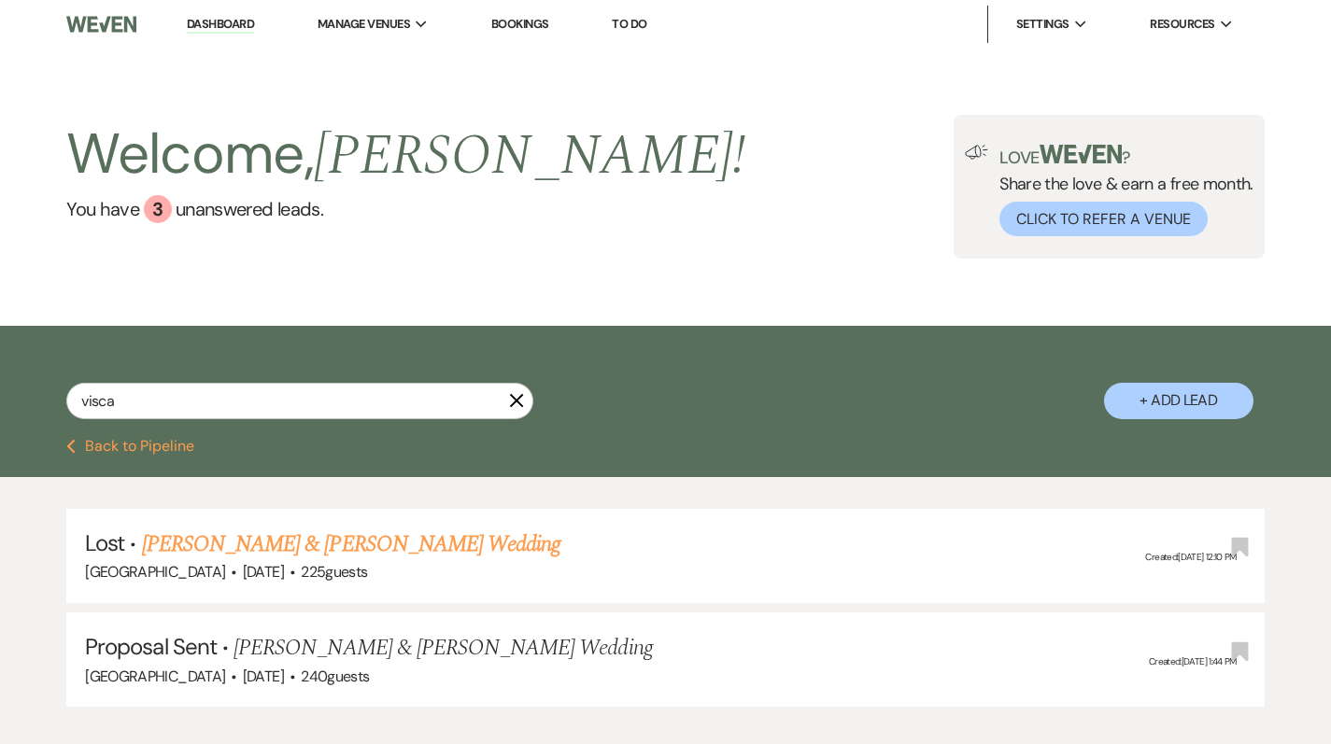
click at [224, 16] on link "Dashboard" at bounding box center [220, 25] width 67 height 18
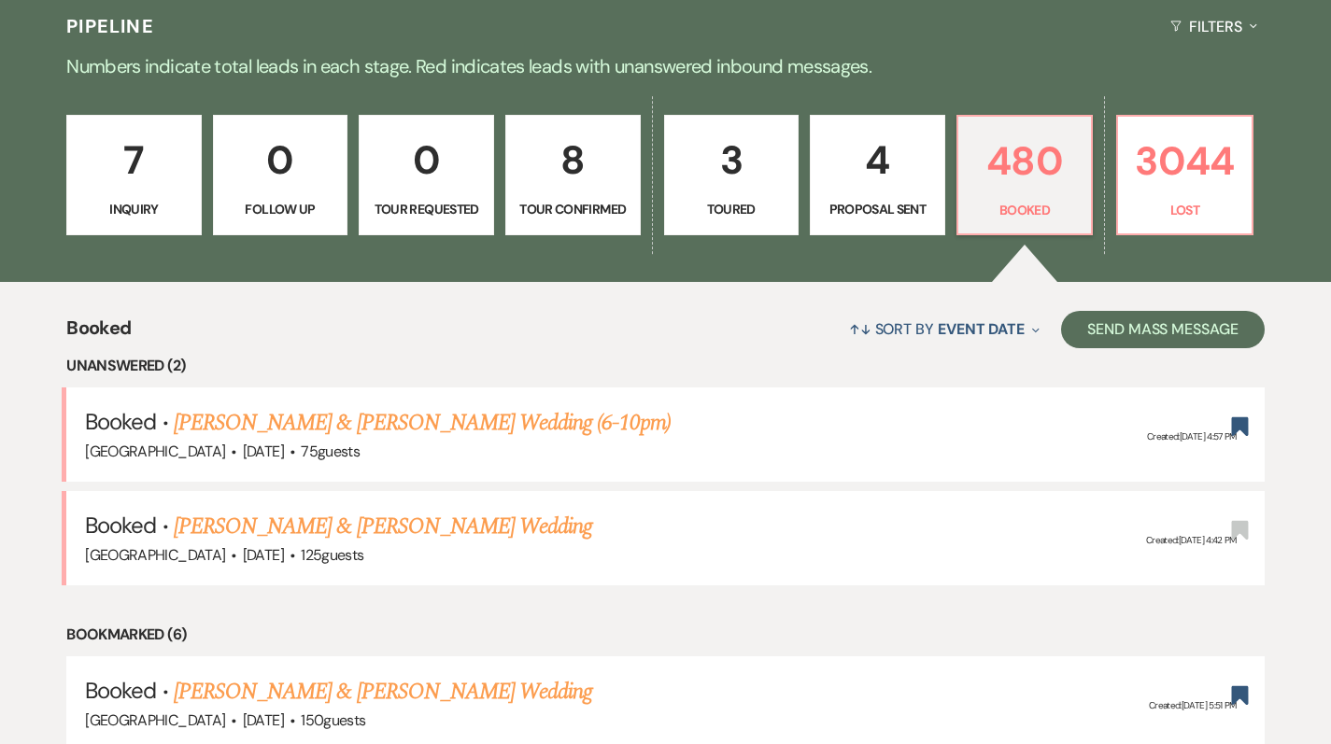
scroll to position [472, 0]
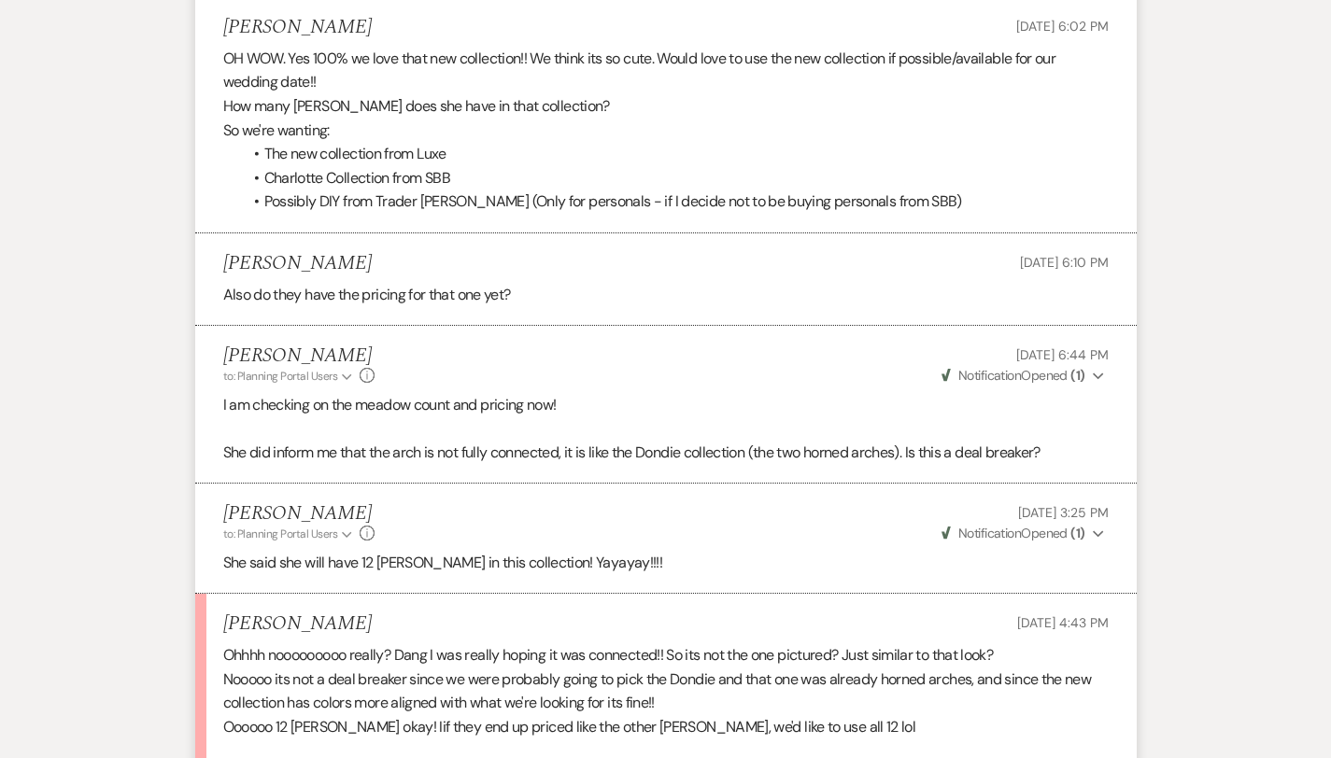
scroll to position [2968, 0]
